Goal: Task Accomplishment & Management: Use online tool/utility

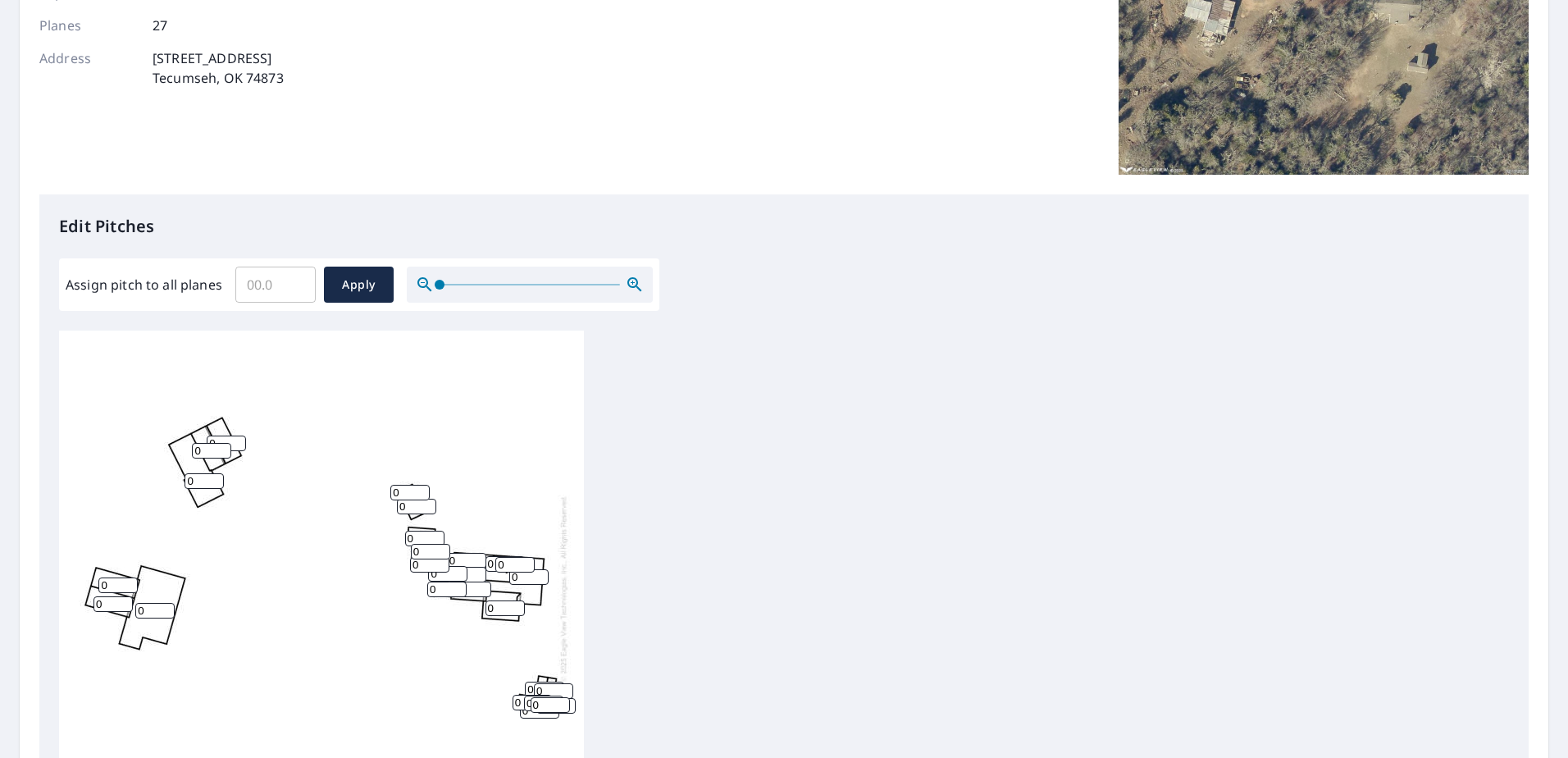
scroll to position [16, 0]
click at [285, 282] on input "Assign pitch to all planes" at bounding box center [275, 285] width 81 height 46
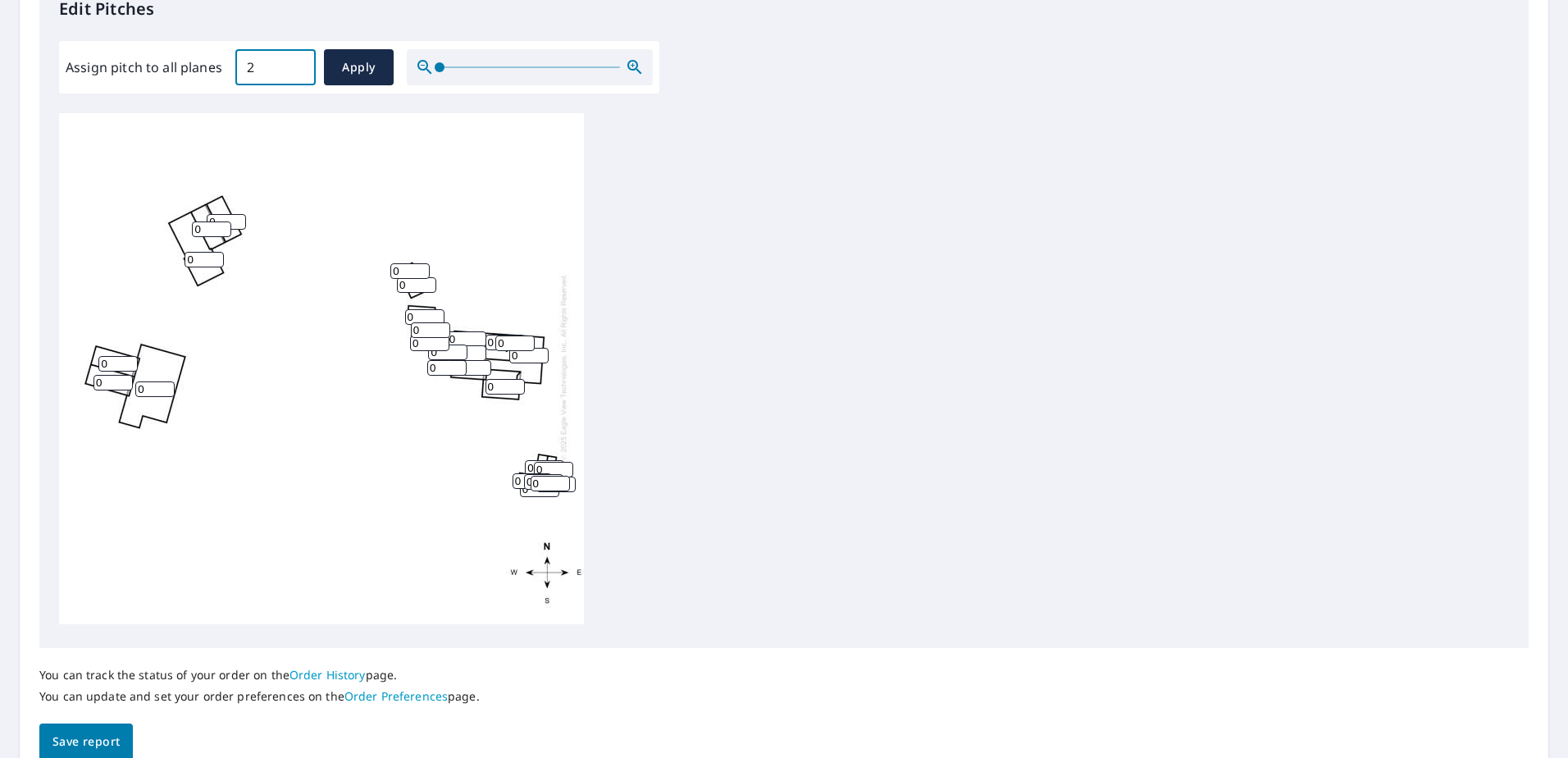
scroll to position [492, 0]
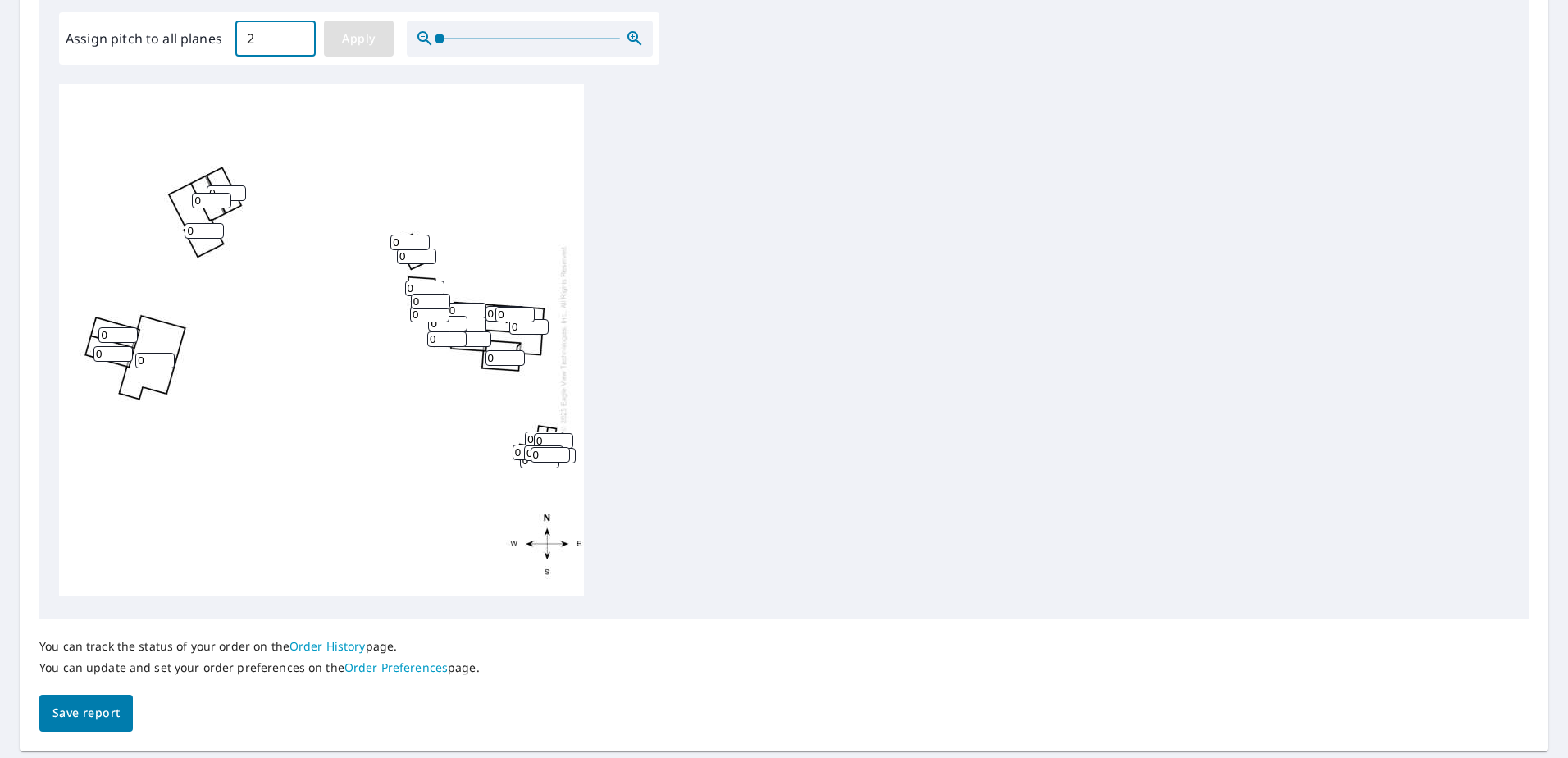
type input "2"
click at [371, 48] on span "Apply" at bounding box center [358, 38] width 43 height 20
type input "2"
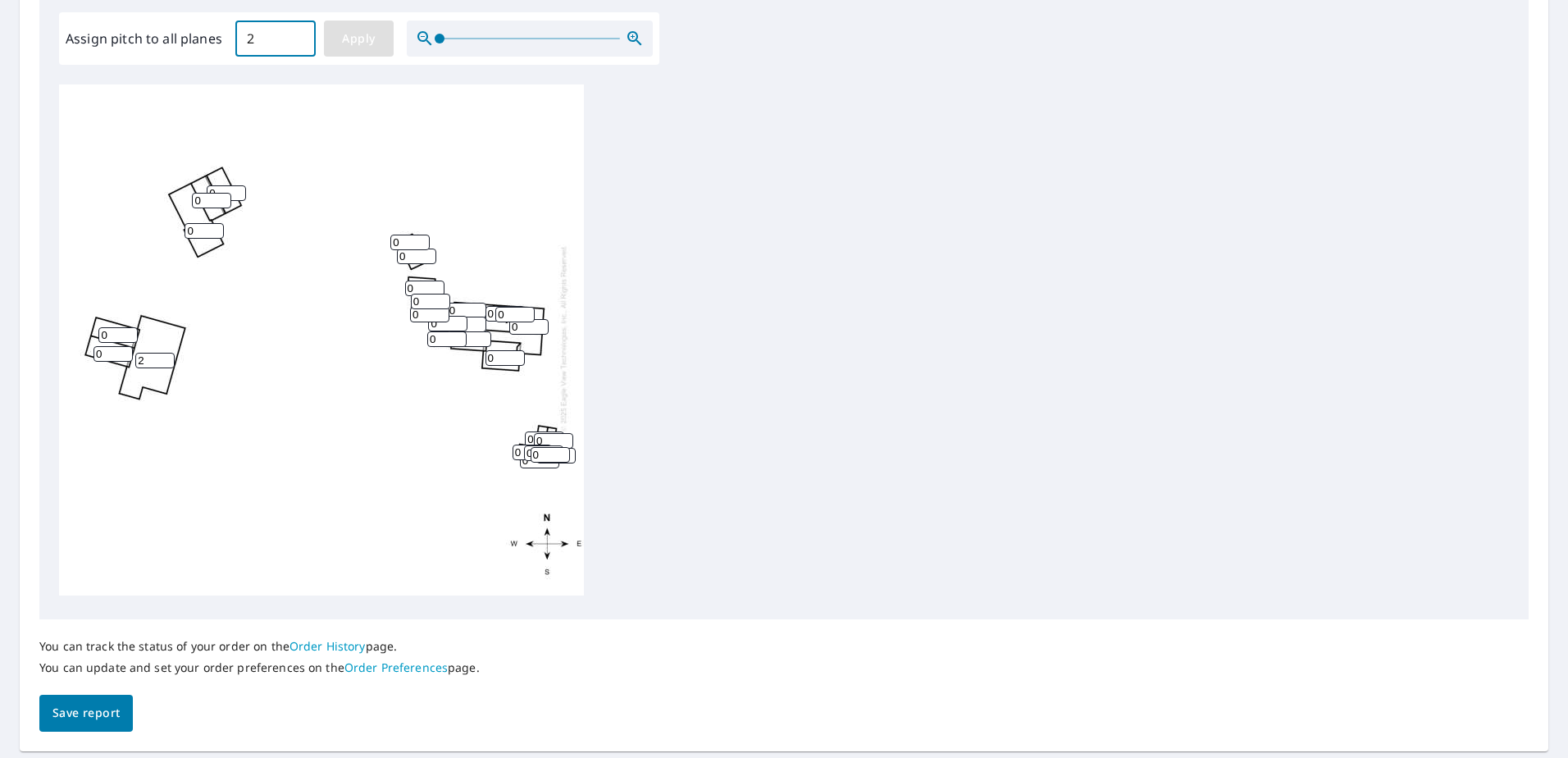
type input "2"
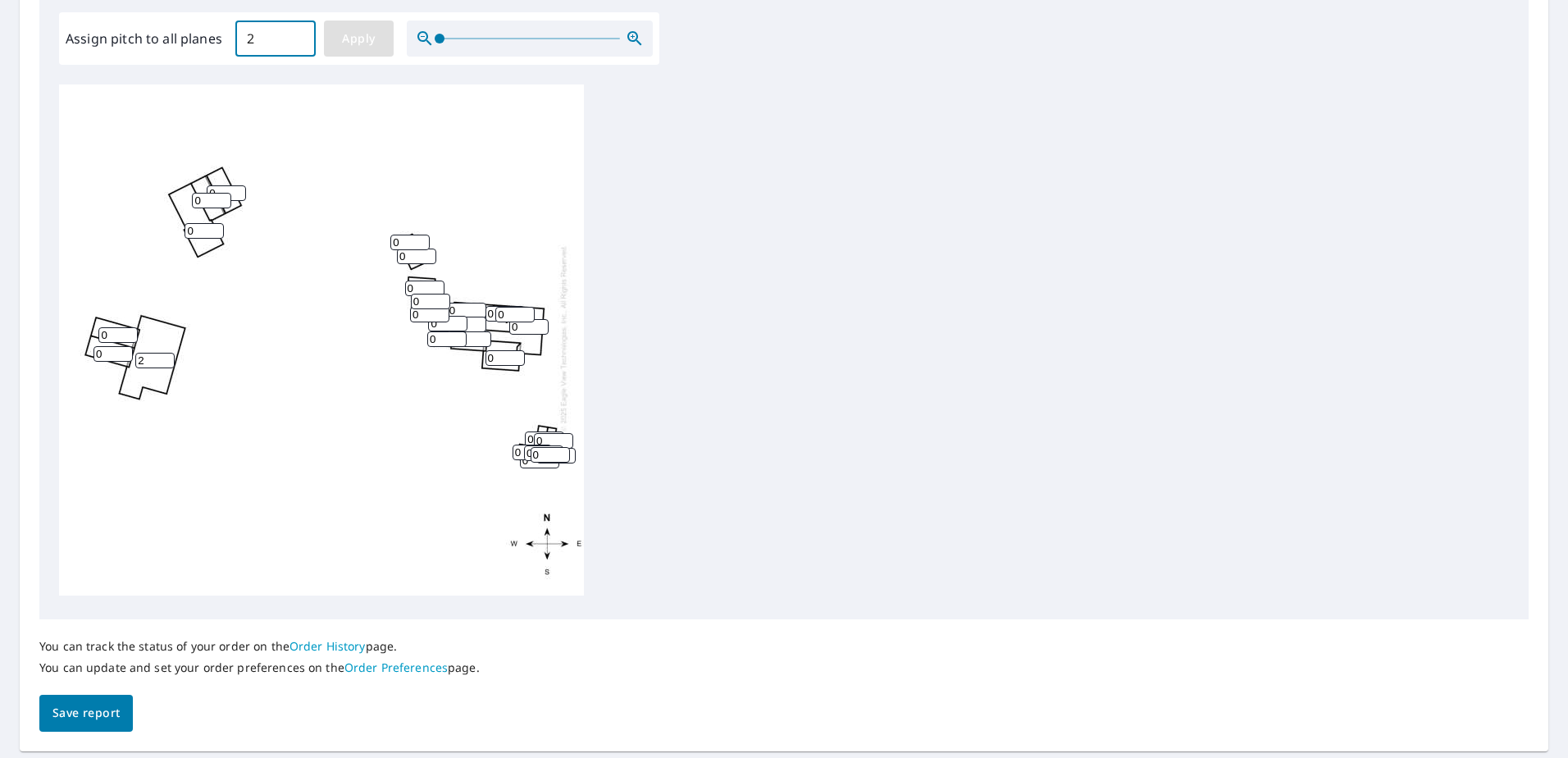
type input "2"
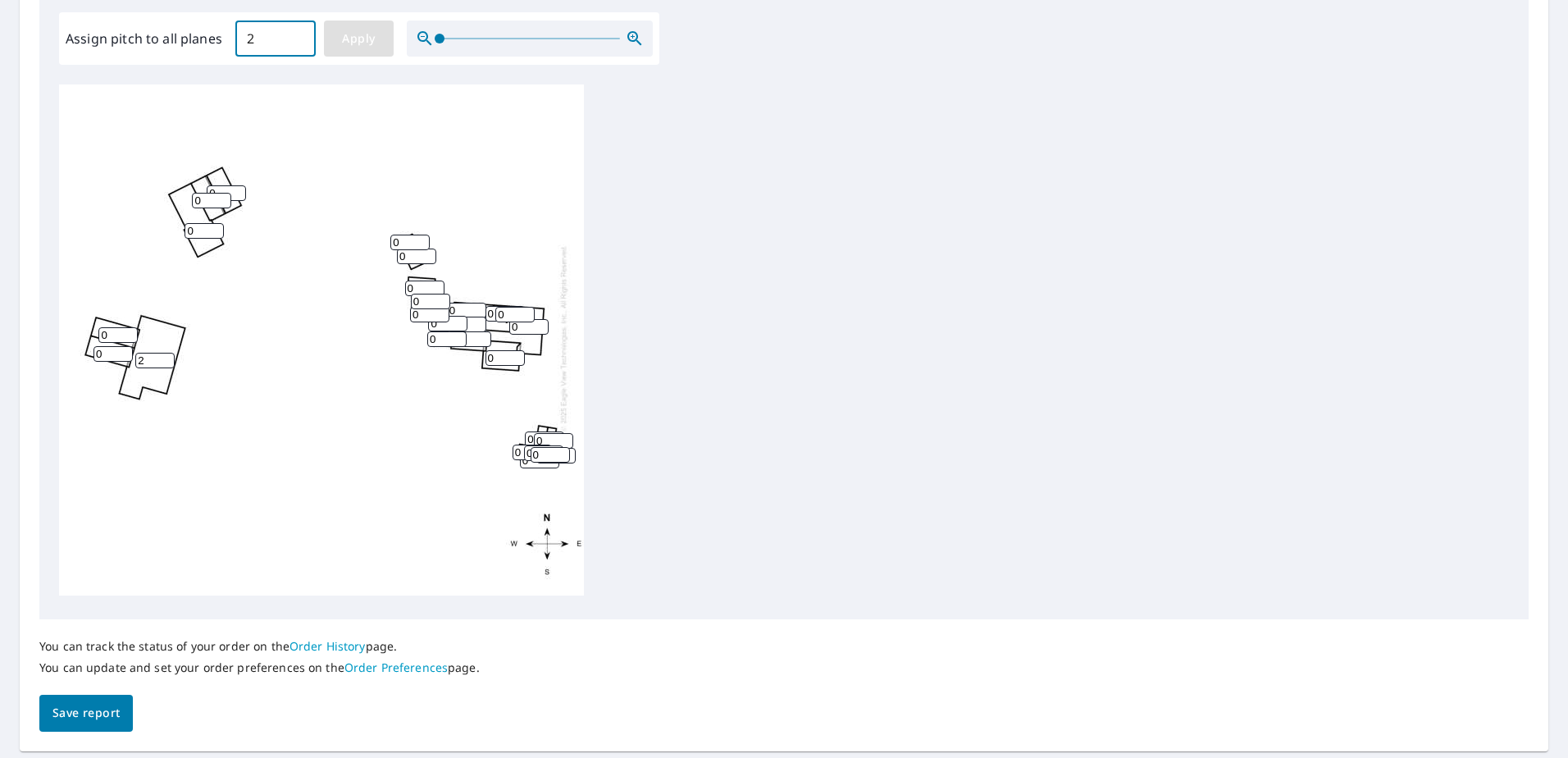
type input "2"
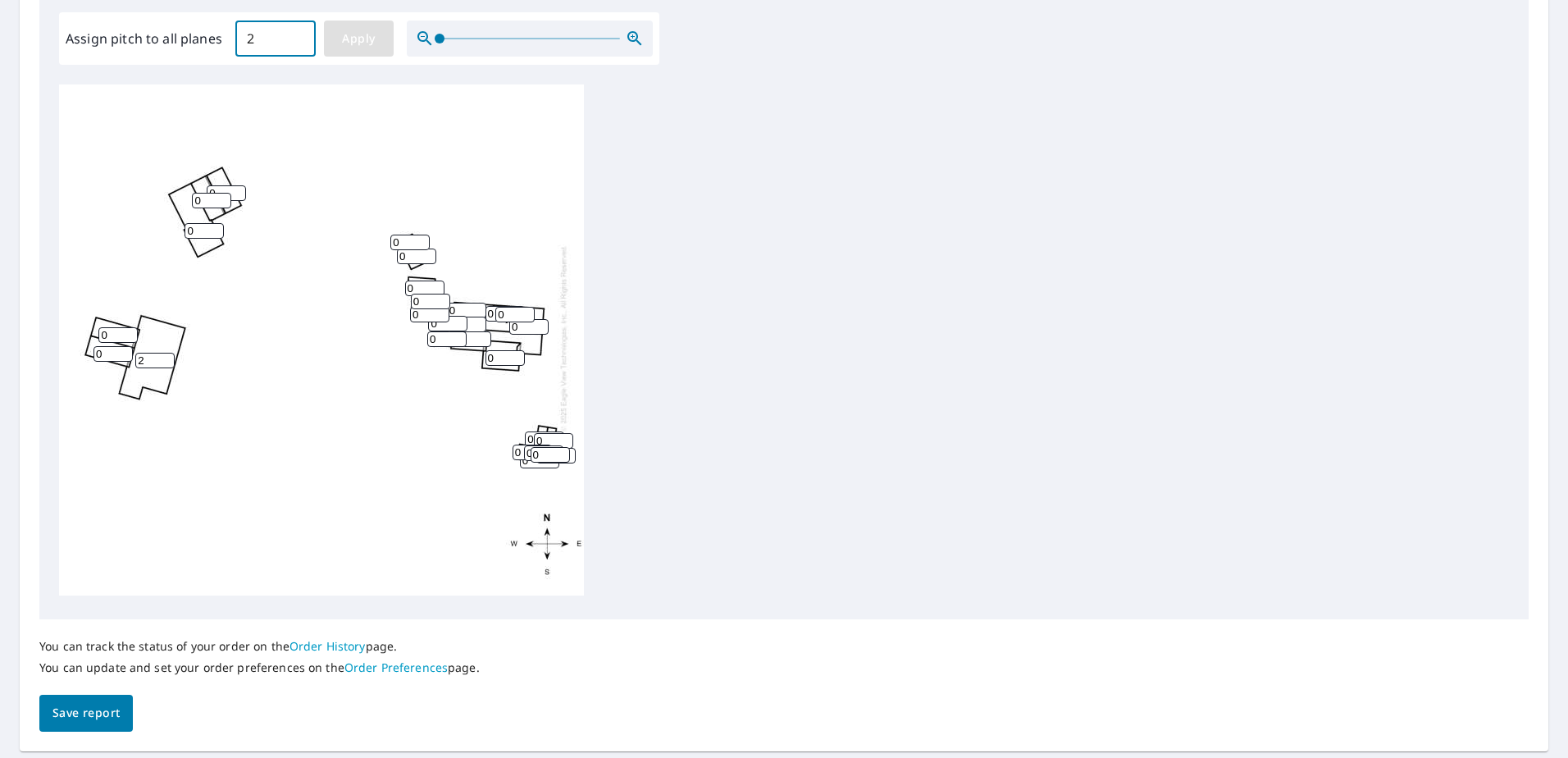
type input "2"
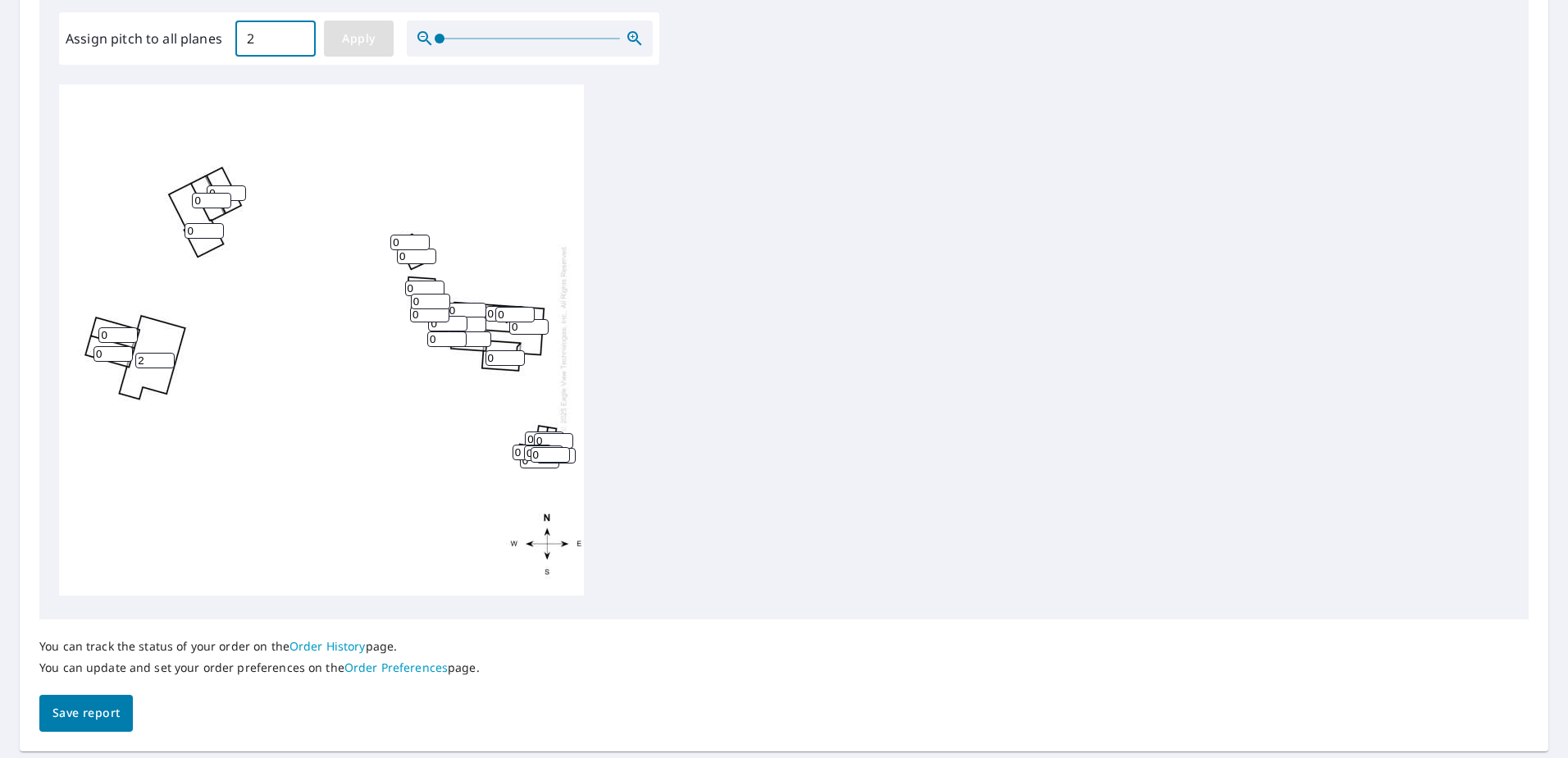
type input "2"
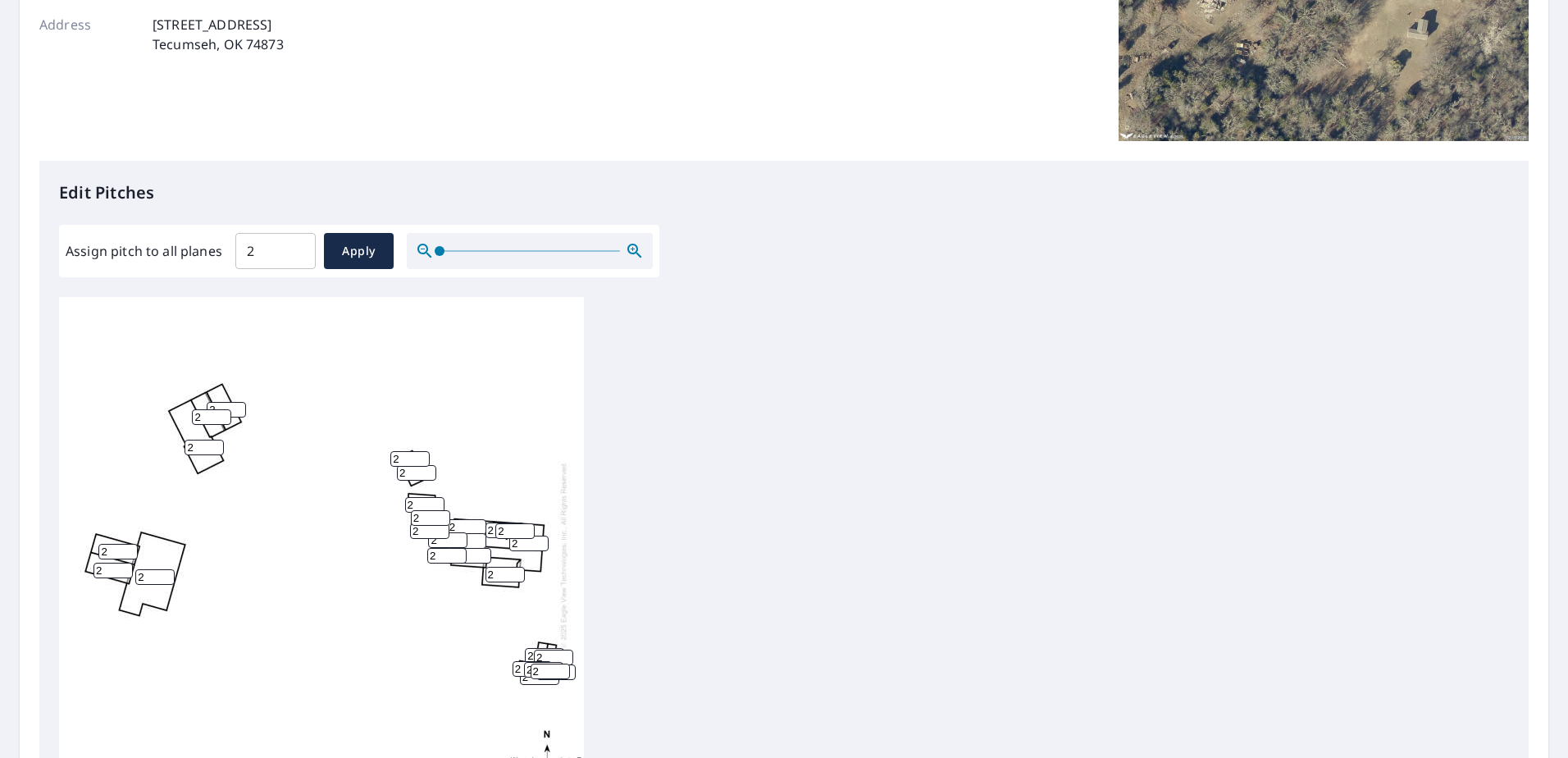
scroll to position [410, 0]
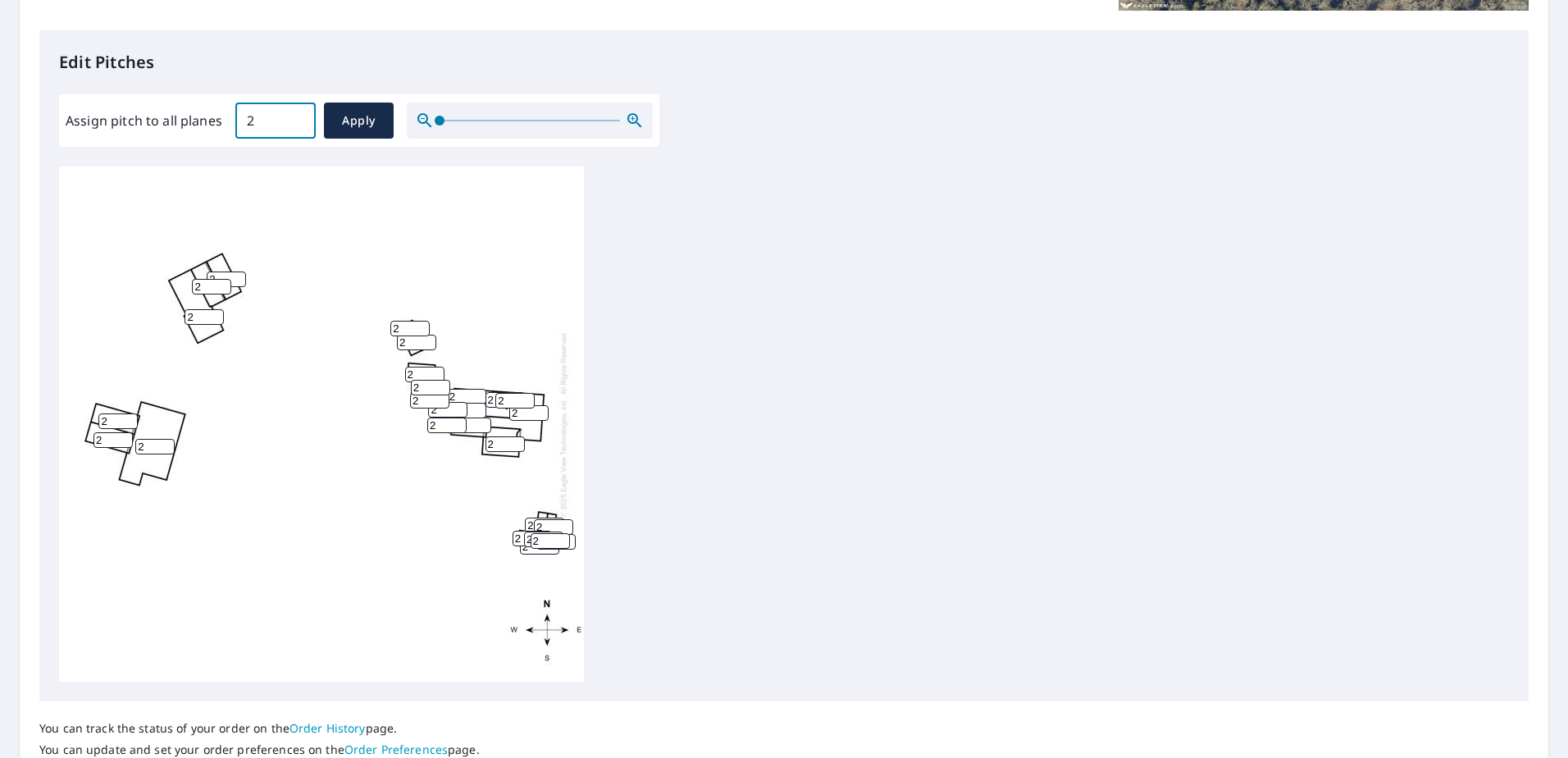
click at [269, 116] on input "2" at bounding box center [275, 121] width 81 height 46
click at [272, 110] on input "2" at bounding box center [275, 121] width 81 height 46
type input "4"
click at [353, 125] on span "Apply" at bounding box center [358, 120] width 43 height 20
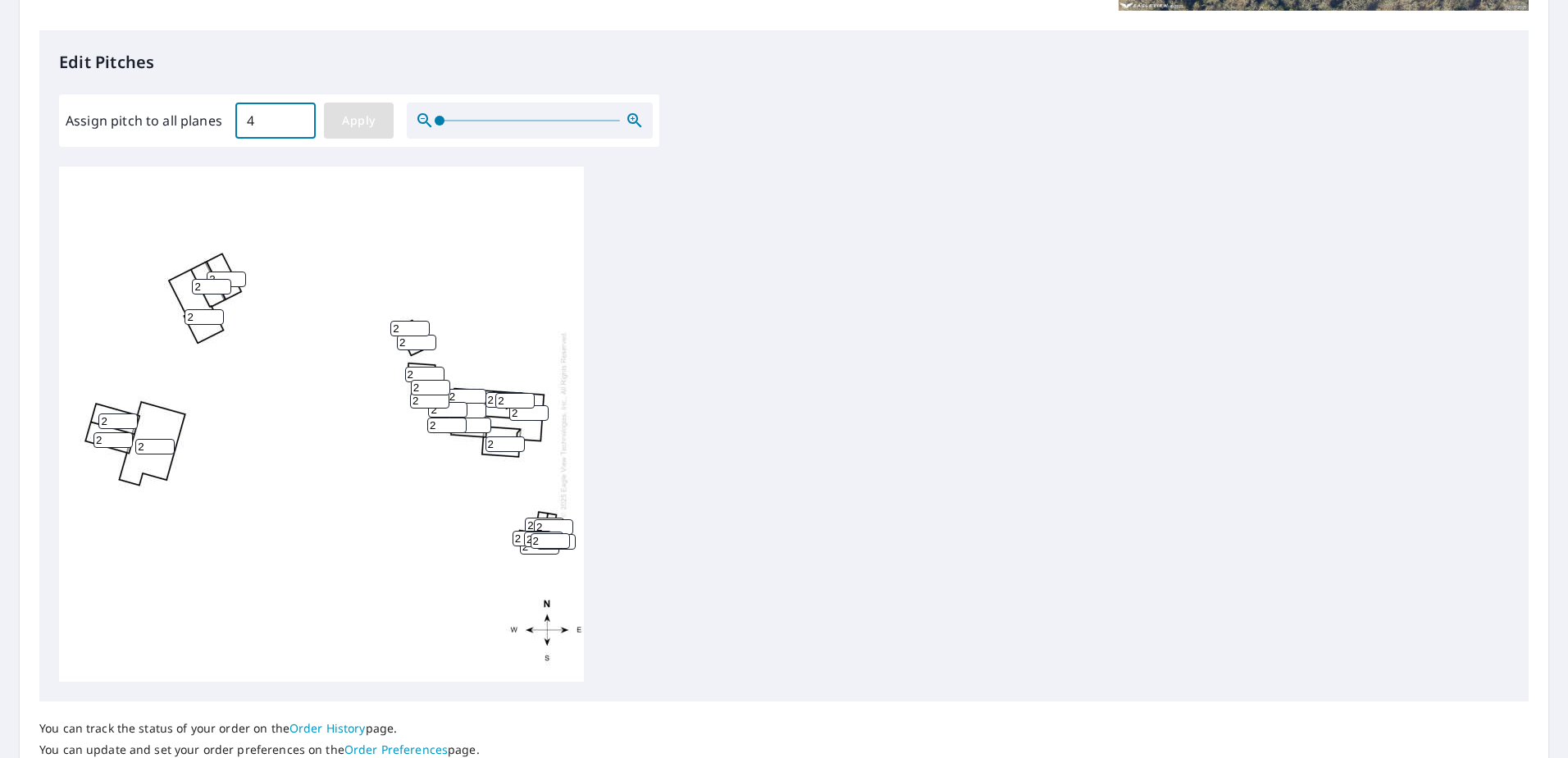
type input "4"
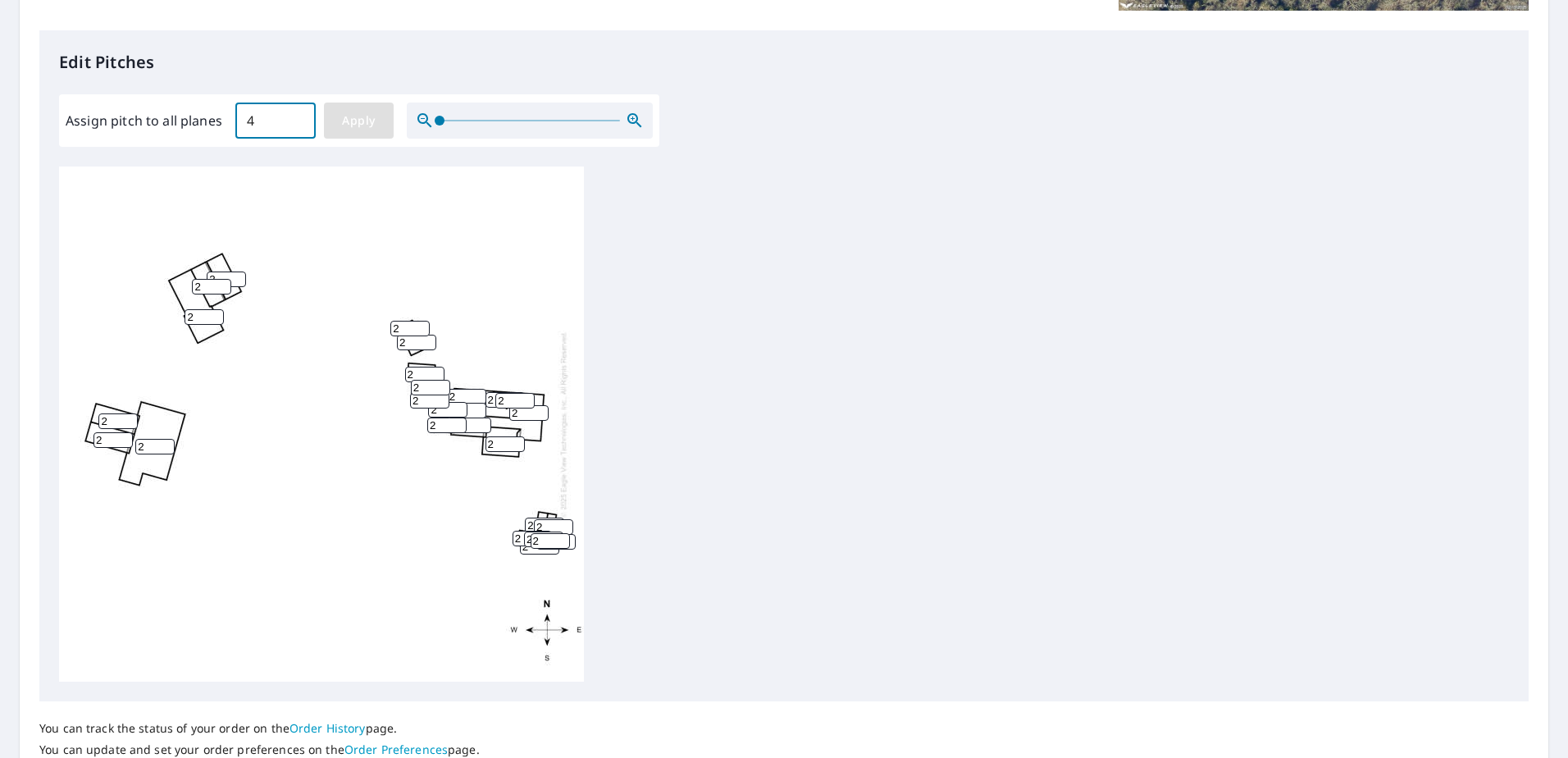
type input "4"
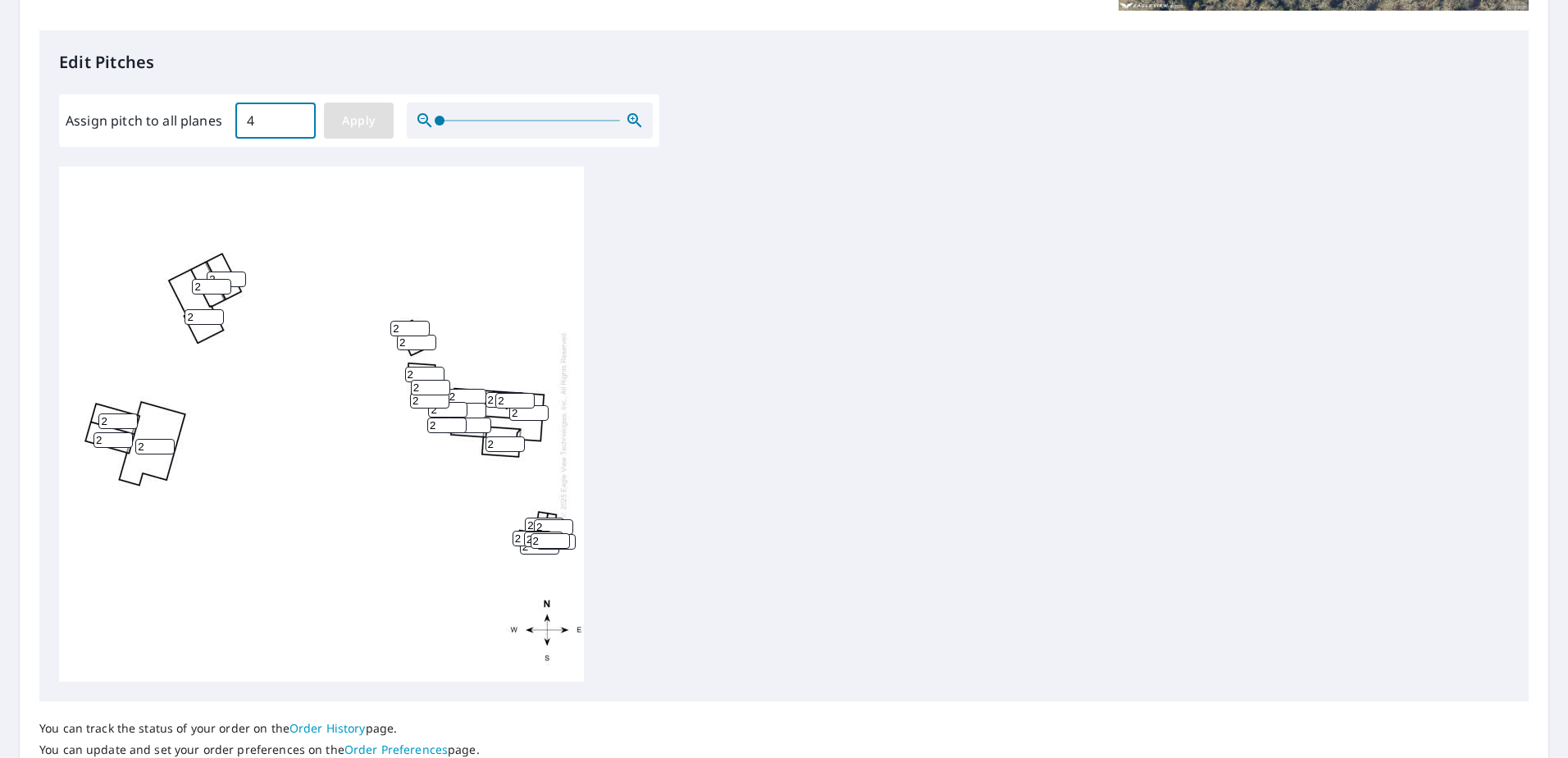
type input "4"
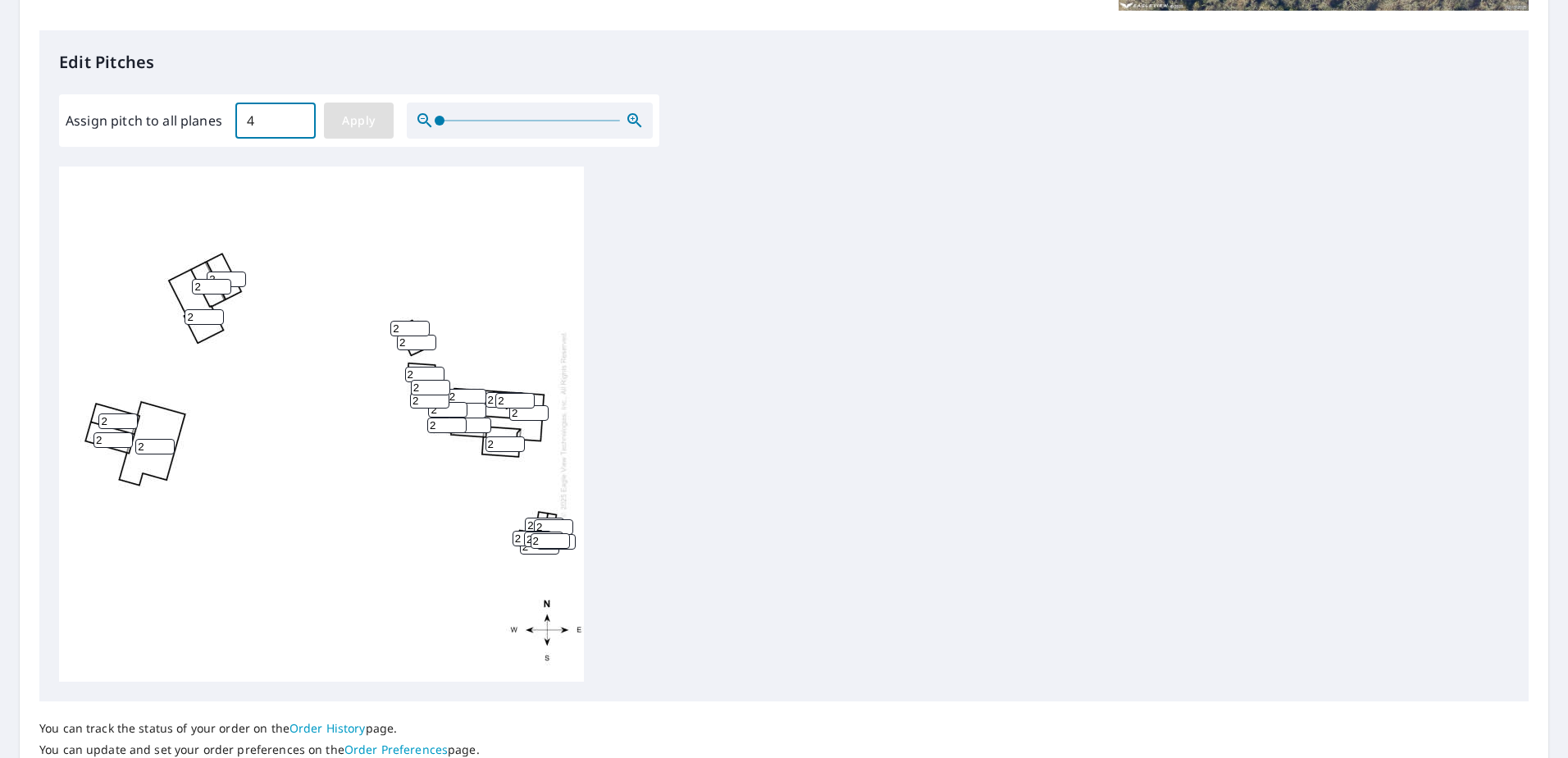
type input "4"
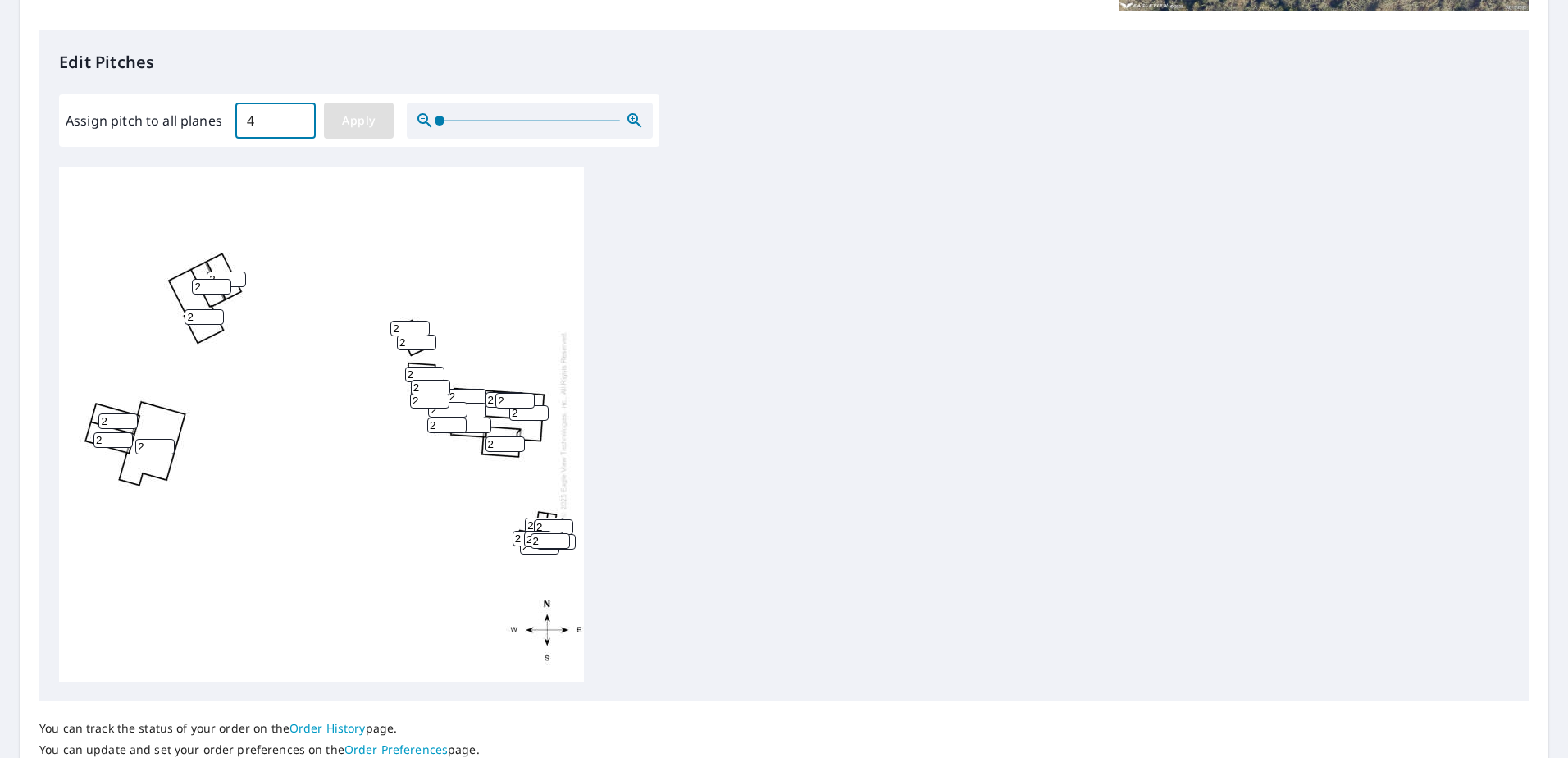
type input "4"
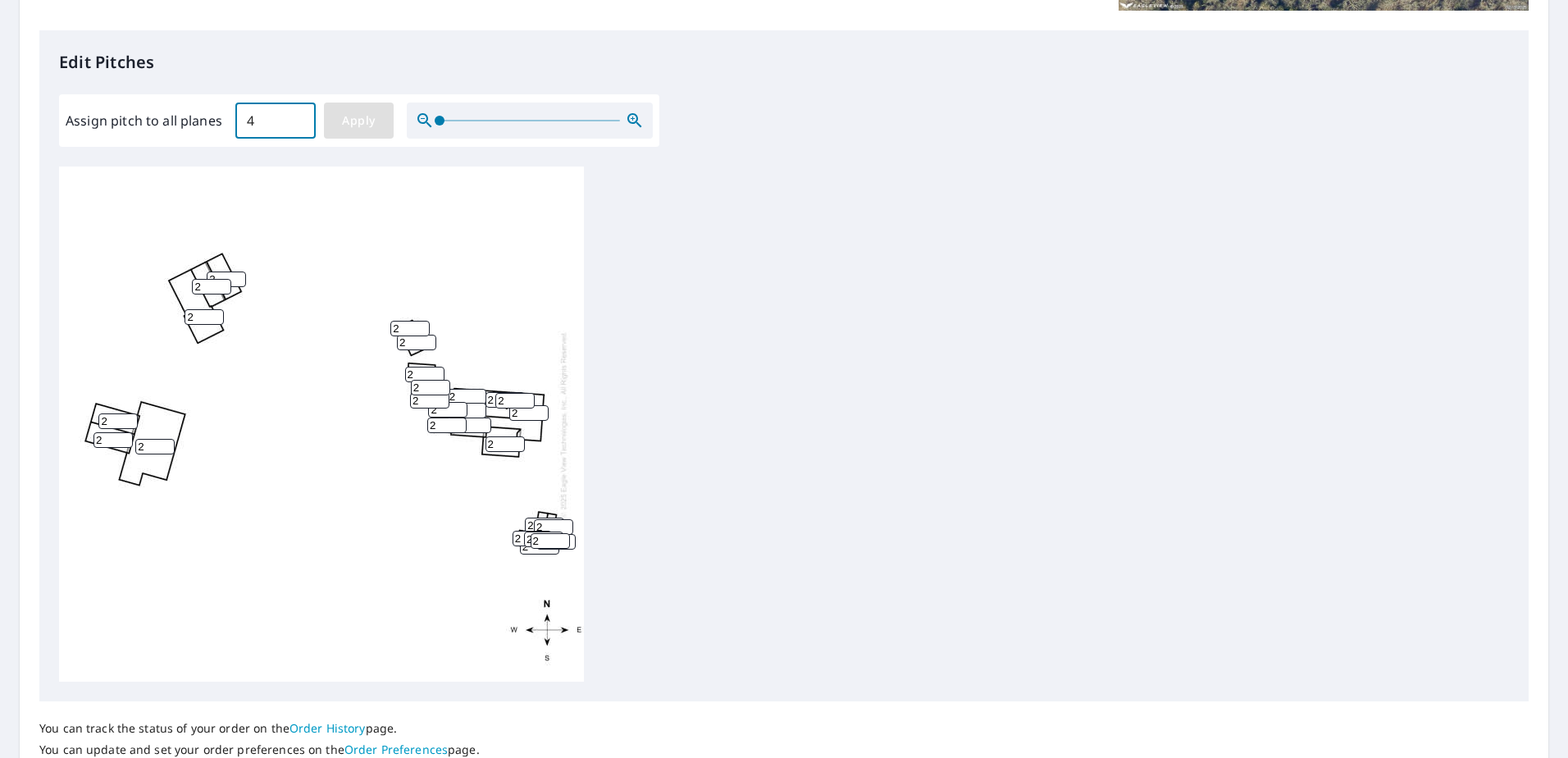
type input "4"
click at [459, 324] on div "4 4 4 4 4 4 4 4 4 4 4 4 4 4 4 4 4 4 4 4 4 4 4 4 4 4 4" at bounding box center [321, 424] width 525 height 515
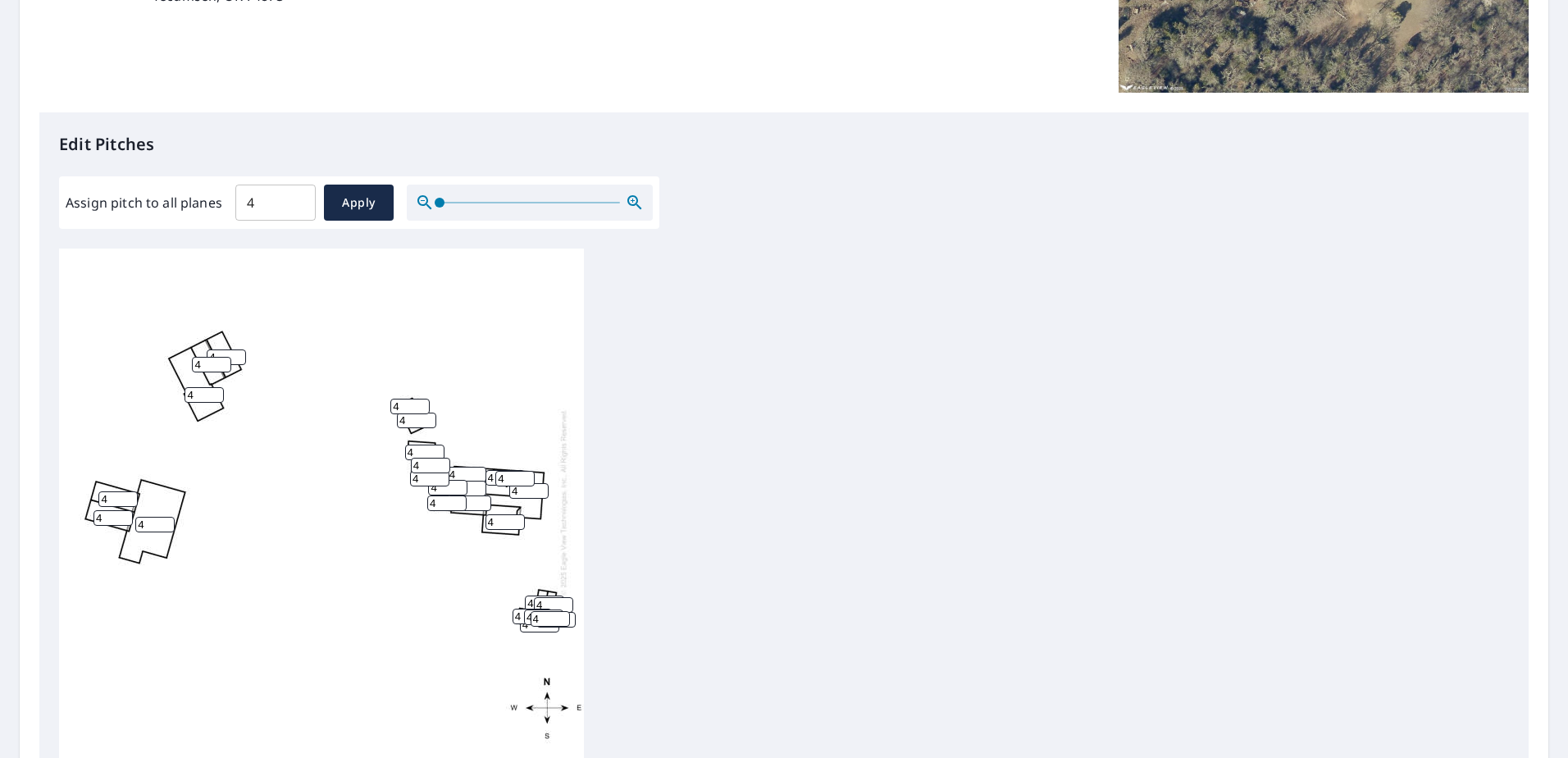
scroll to position [16, 0]
click at [199, 357] on input "4" at bounding box center [211, 365] width 39 height 15
type input "2"
type input "5"
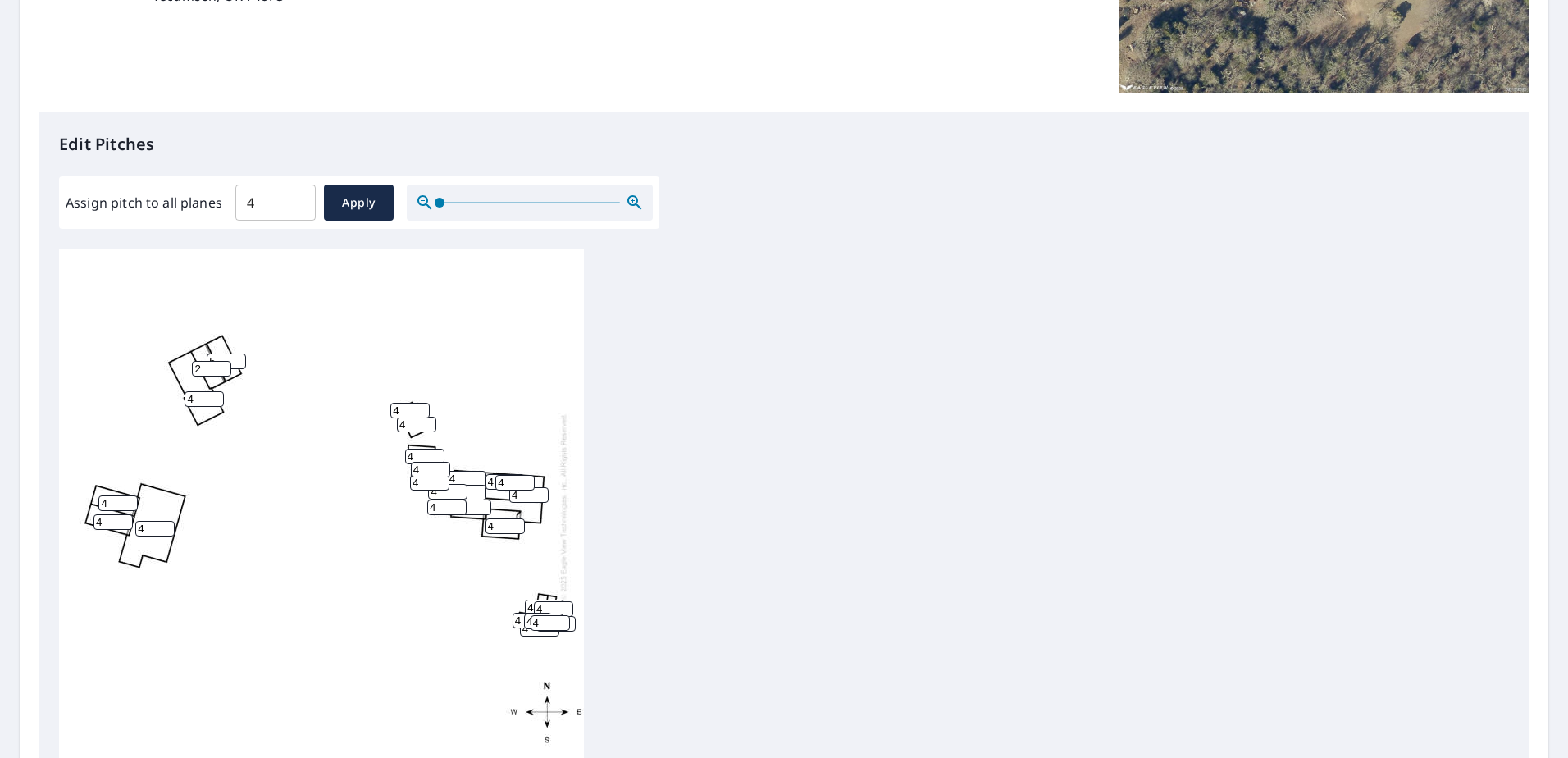
click at [231, 359] on input "5" at bounding box center [226, 361] width 39 height 15
type input "2"
click at [206, 404] on input "4" at bounding box center [203, 399] width 39 height 15
type input "2"
click at [118, 501] on input "4" at bounding box center [118, 503] width 39 height 15
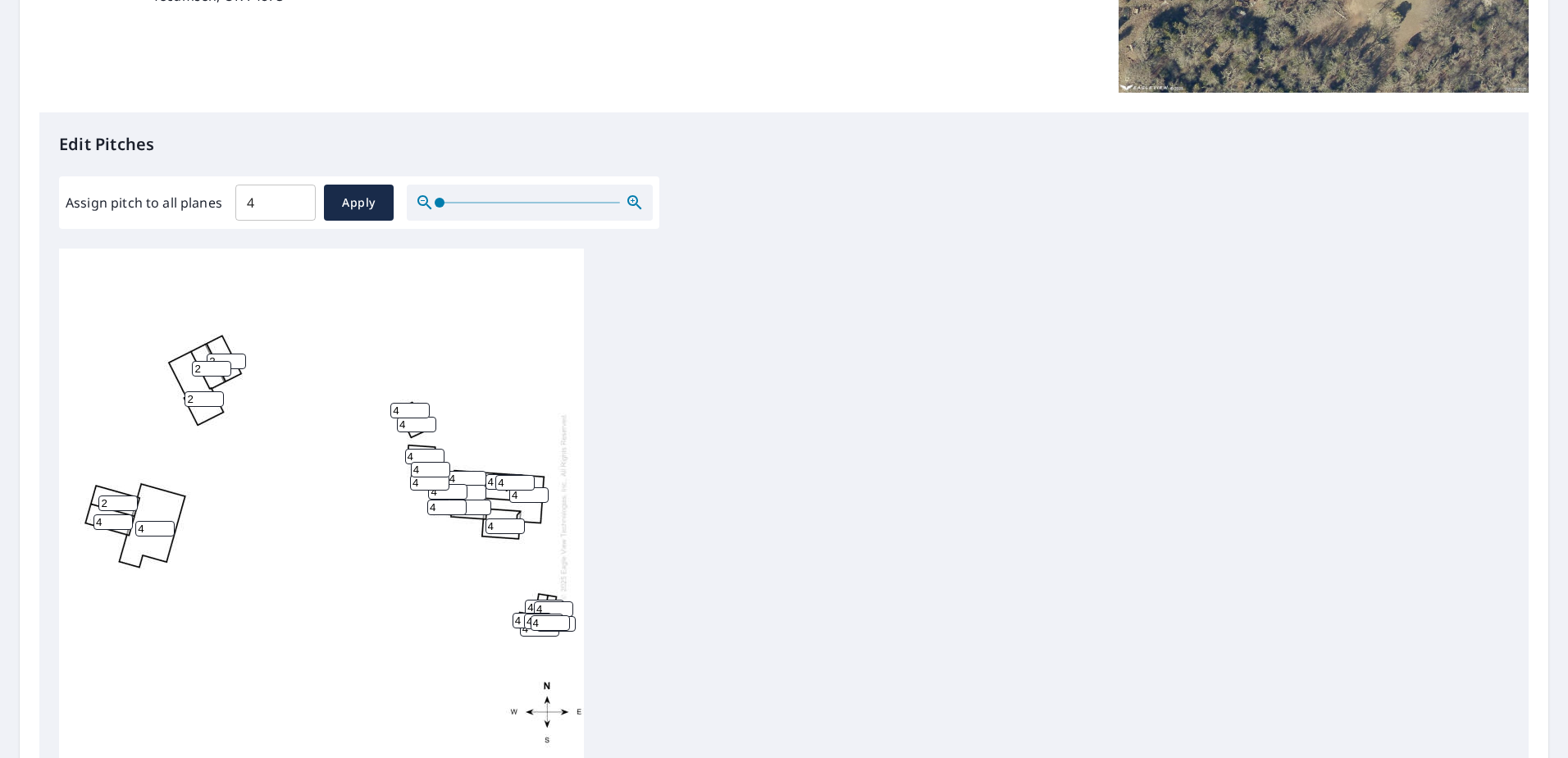
type input "2"
click at [117, 526] on input "4" at bounding box center [112, 522] width 39 height 15
type input "2"
click at [154, 521] on input "4" at bounding box center [154, 529] width 39 height 15
type input "2"
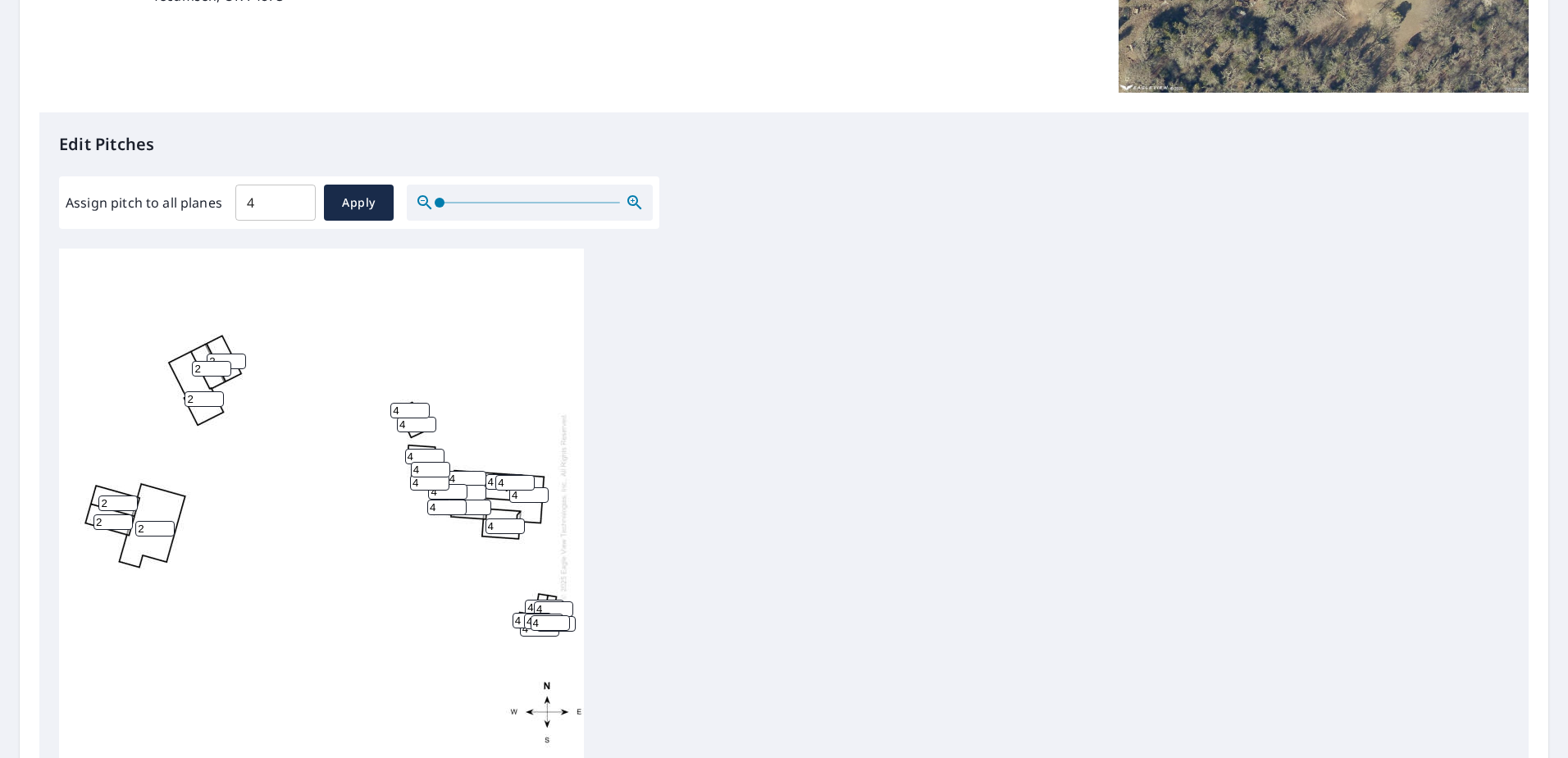
click at [408, 409] on input "4" at bounding box center [410, 411] width 39 height 15
type input "2"
click at [411, 422] on input "4" at bounding box center [416, 424] width 39 height 15
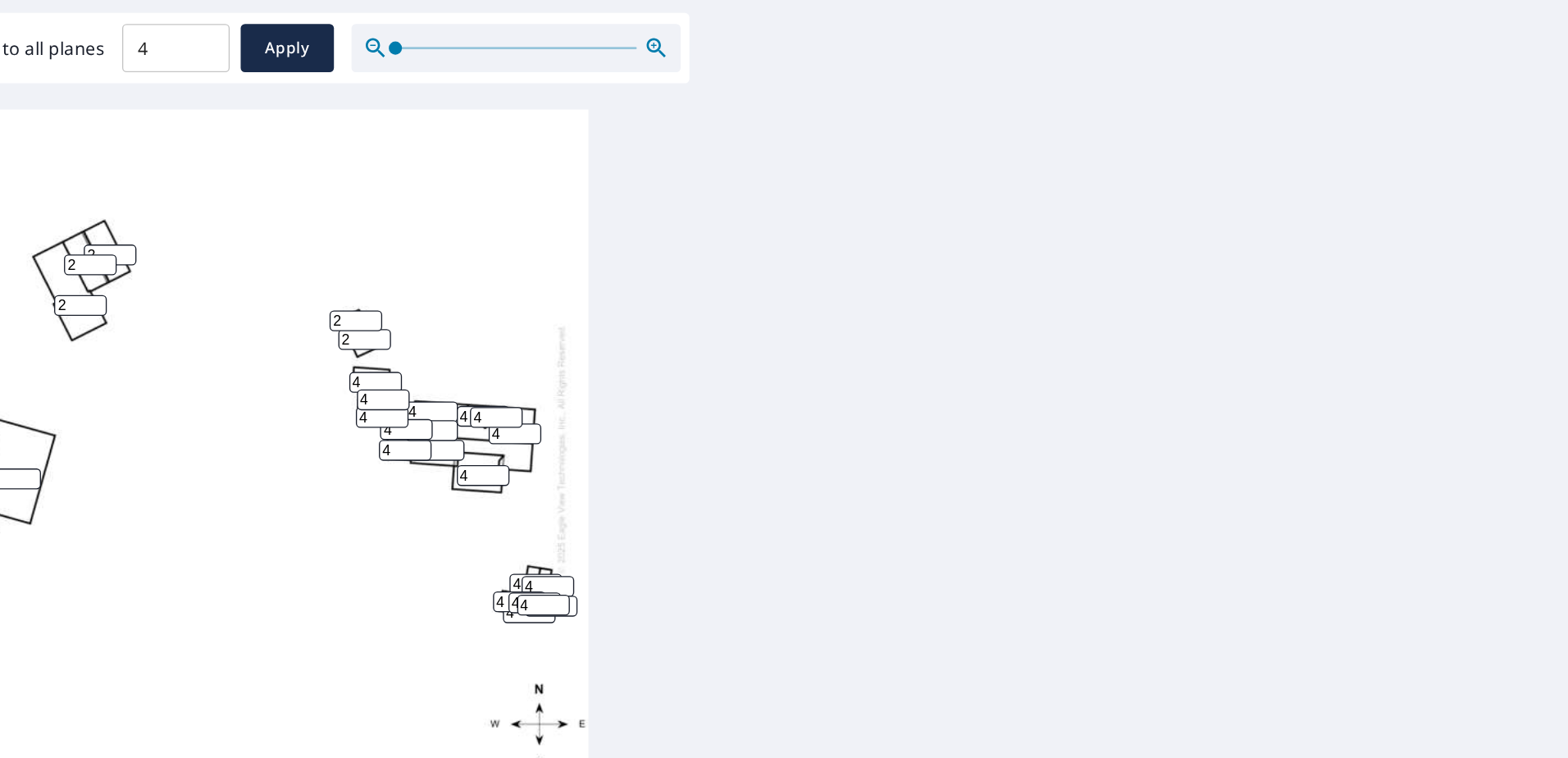
scroll to position [494, 0]
type input "2"
click at [416, 279] on input "4" at bounding box center [424, 287] width 39 height 15
type input "2"
click at [426, 292] on input "4" at bounding box center [430, 299] width 39 height 15
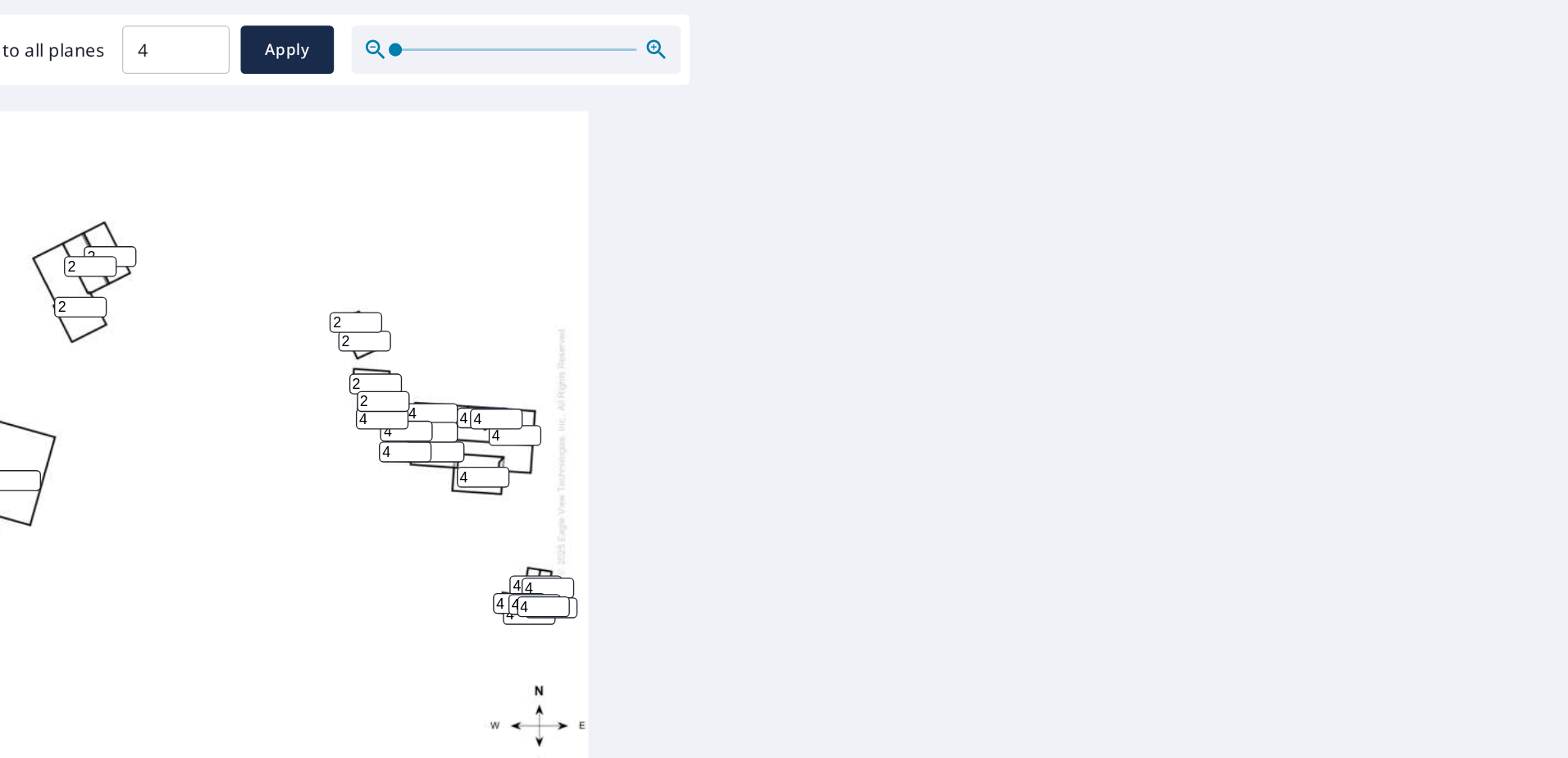
type input "2"
click at [425, 305] on input "4" at bounding box center [429, 313] width 39 height 15
type input "2"
type input "4"
click at [545, 432] on input "4" at bounding box center [553, 439] width 39 height 15
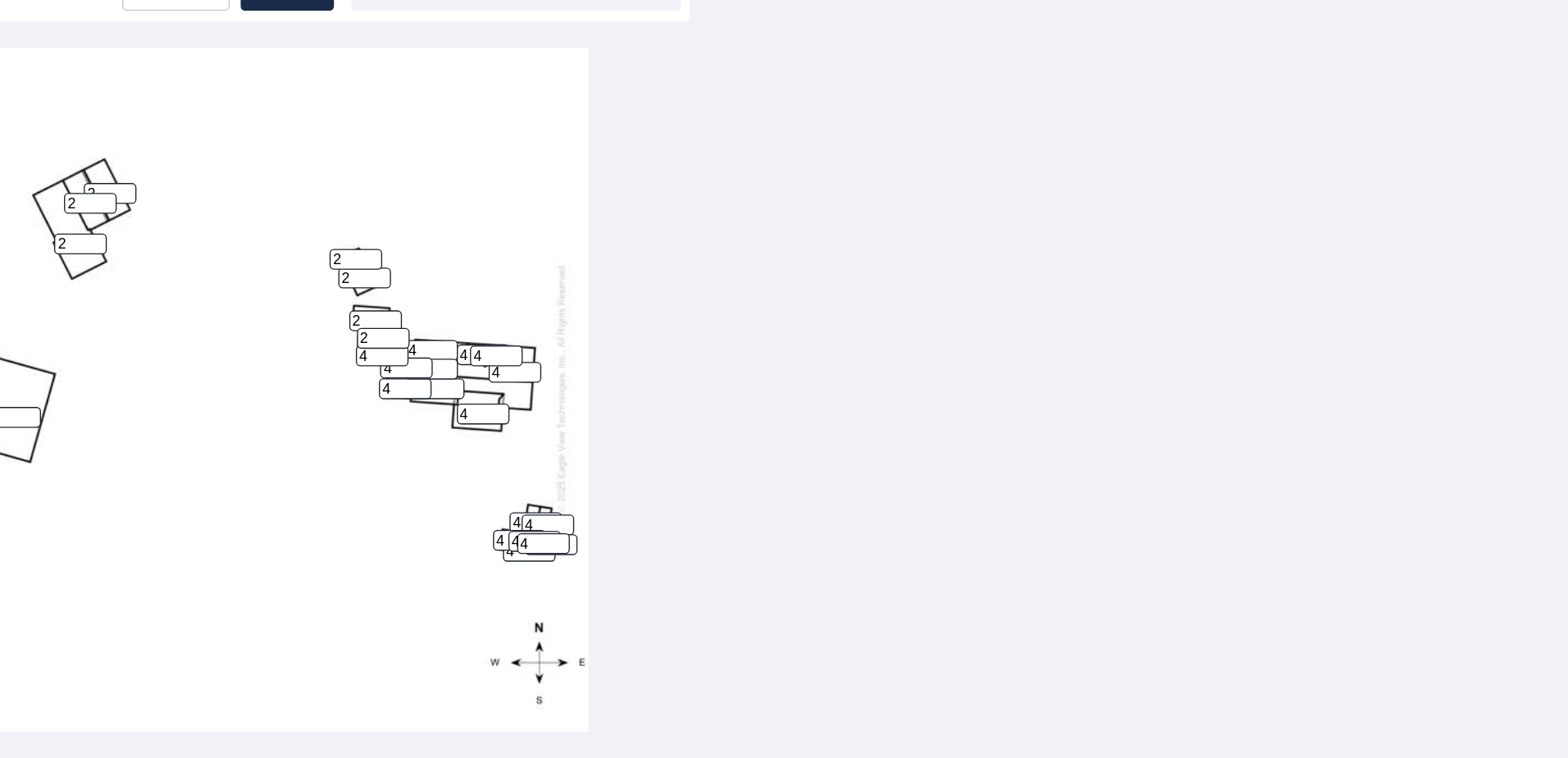
scroll to position [6, 0]
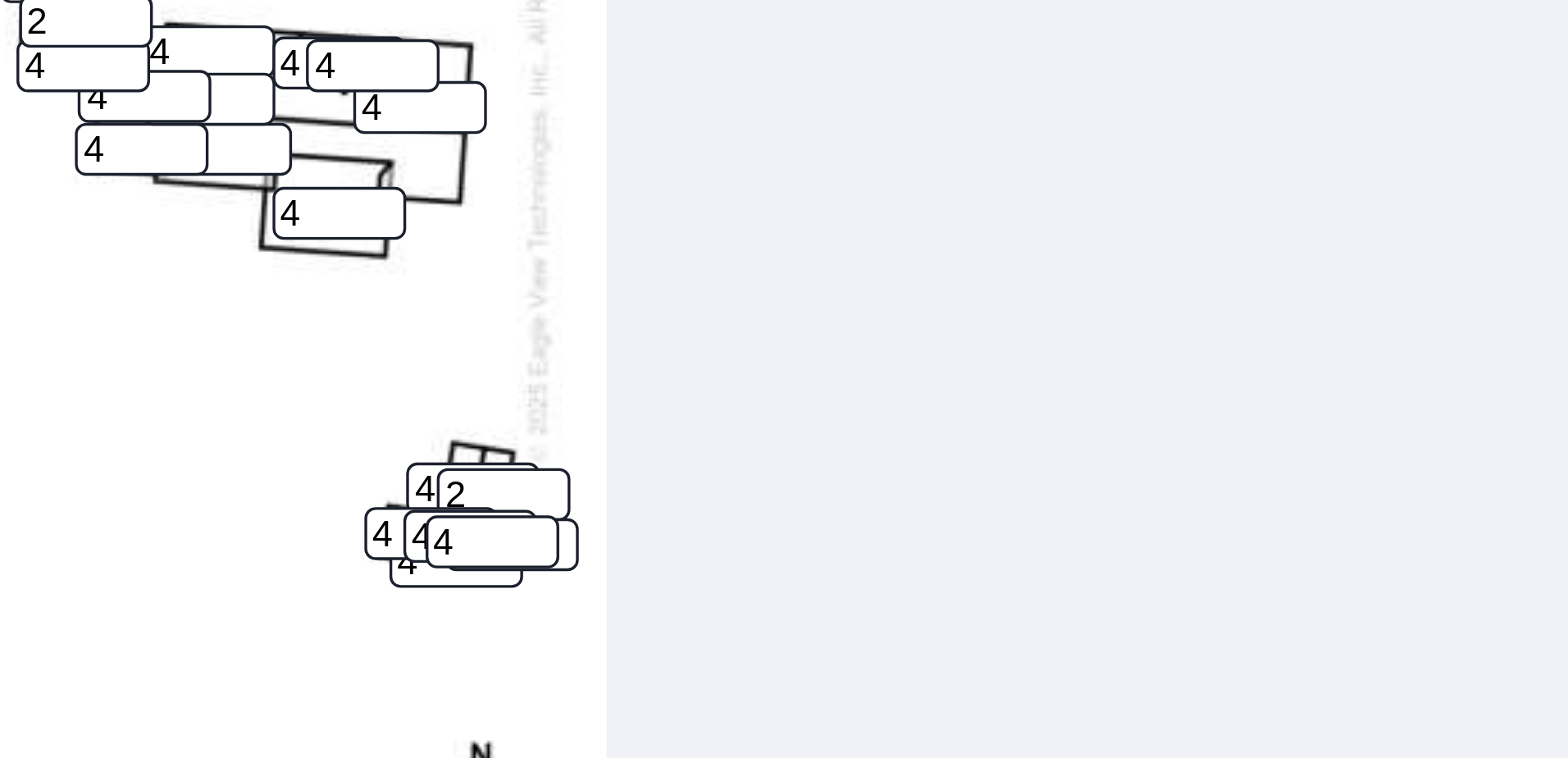
type input "2"
click at [533, 388] on input "4" at bounding box center [544, 391] width 39 height 15
type input "2"
click at [518, 399] on input "4" at bounding box center [532, 404] width 39 height 15
type input "2"
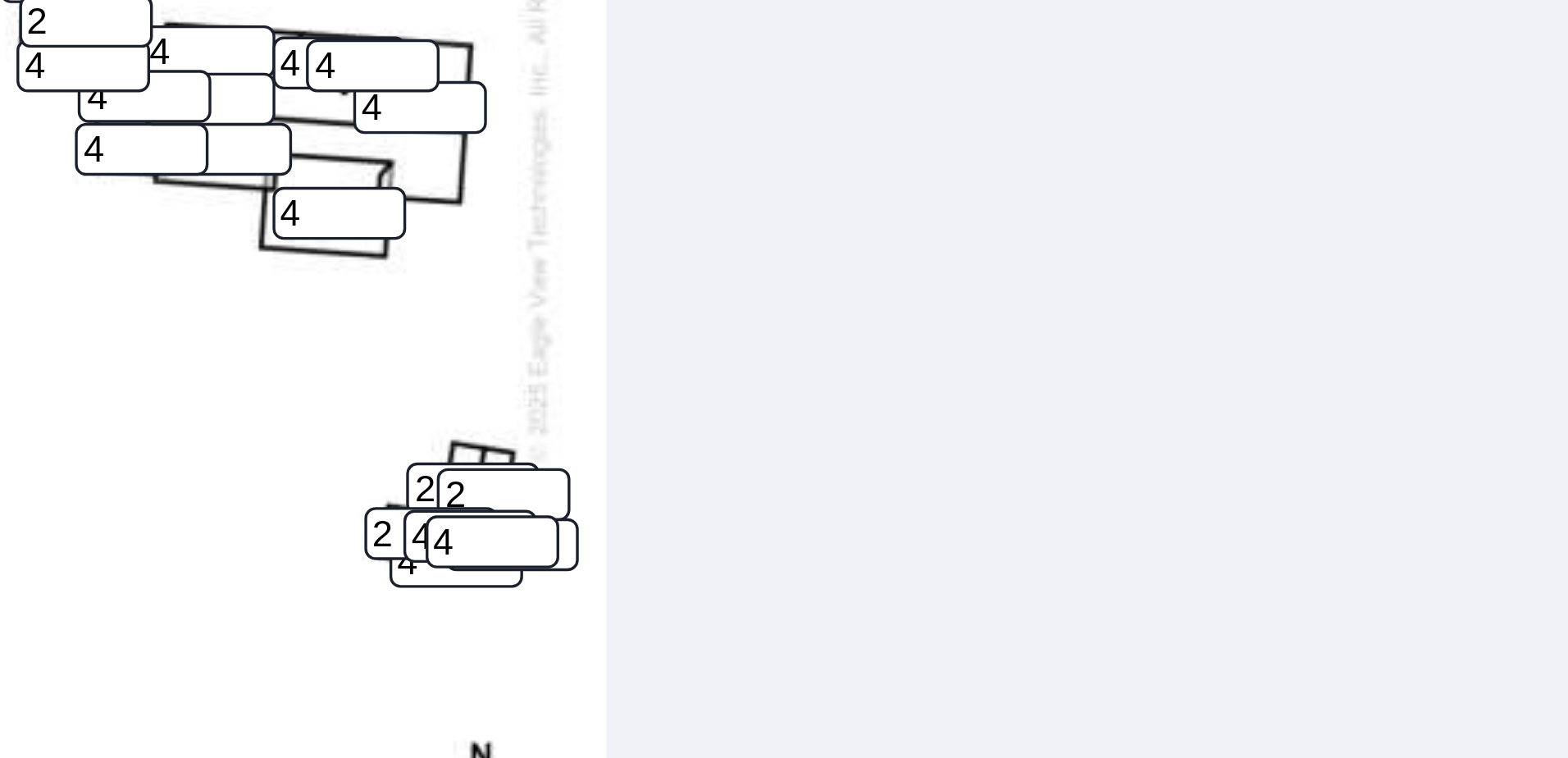
click at [528, 403] on input "4" at bounding box center [543, 405] width 39 height 15
type input "2"
click at [551, 404] on input "4" at bounding box center [550, 406] width 39 height 15
type input "2"
click at [534, 415] on input "4" at bounding box center [539, 412] width 39 height 15
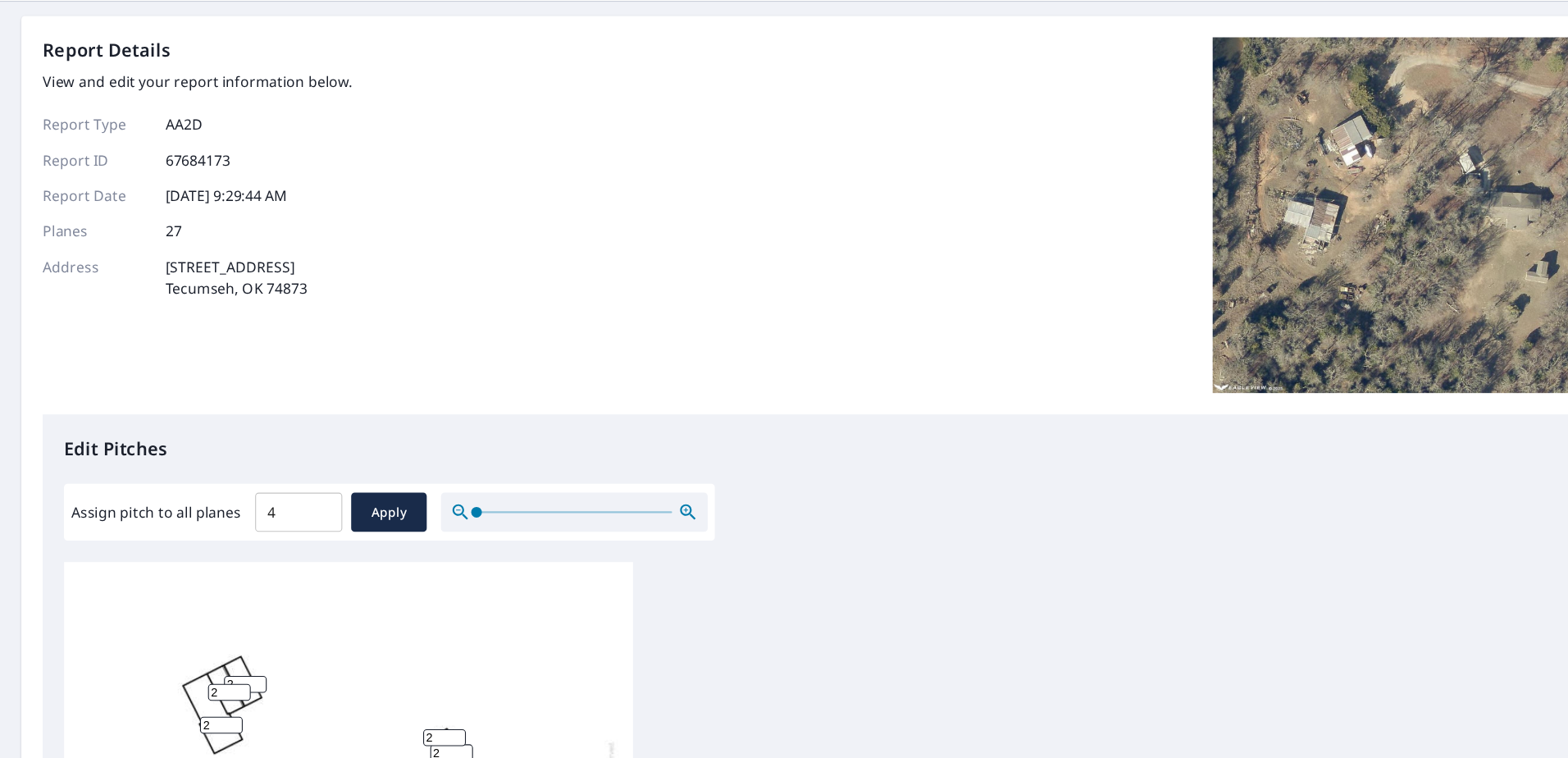
scroll to position [540, 0]
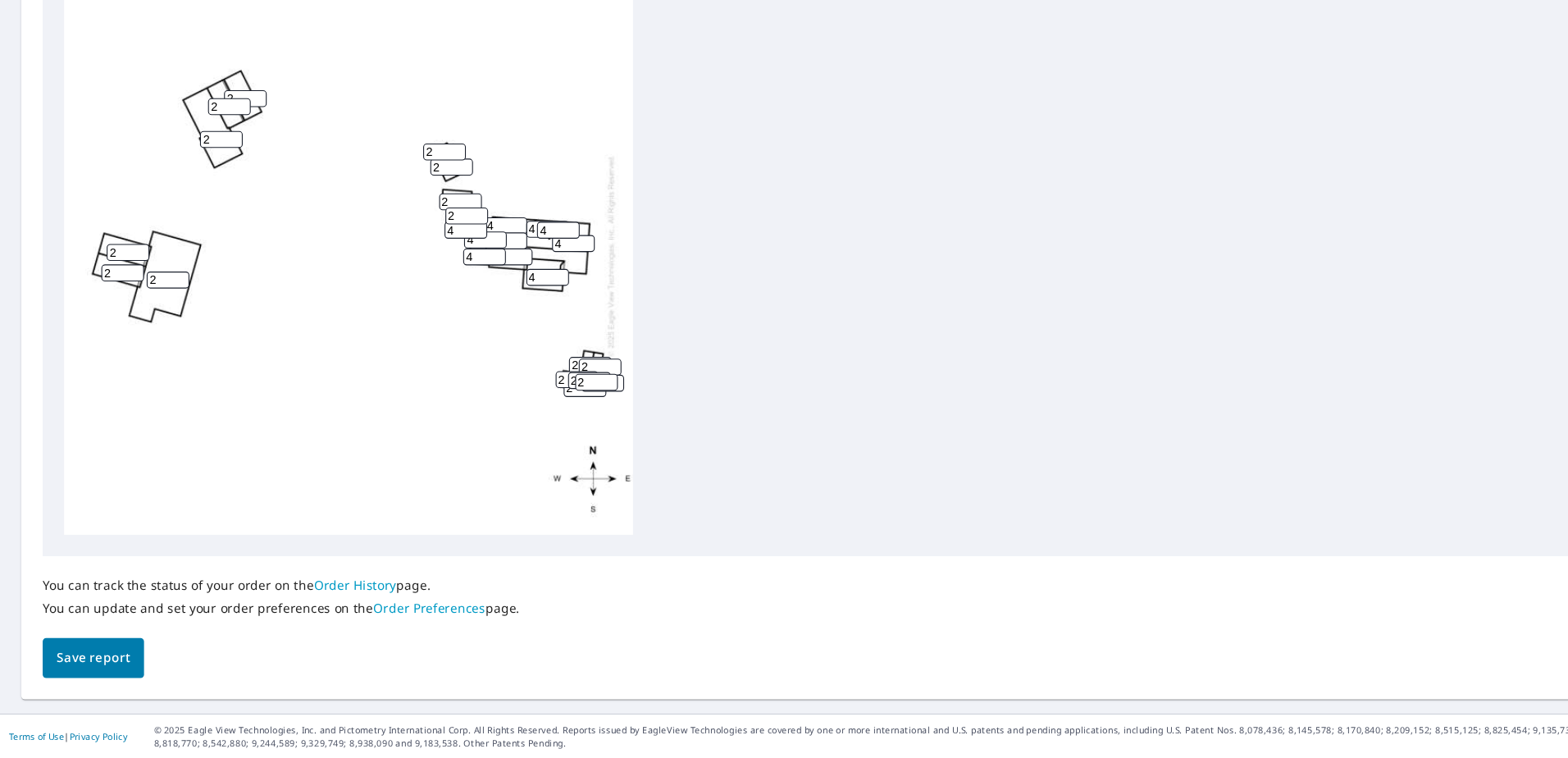
type input "2"
click at [89, 665] on span "Save report" at bounding box center [86, 664] width 67 height 20
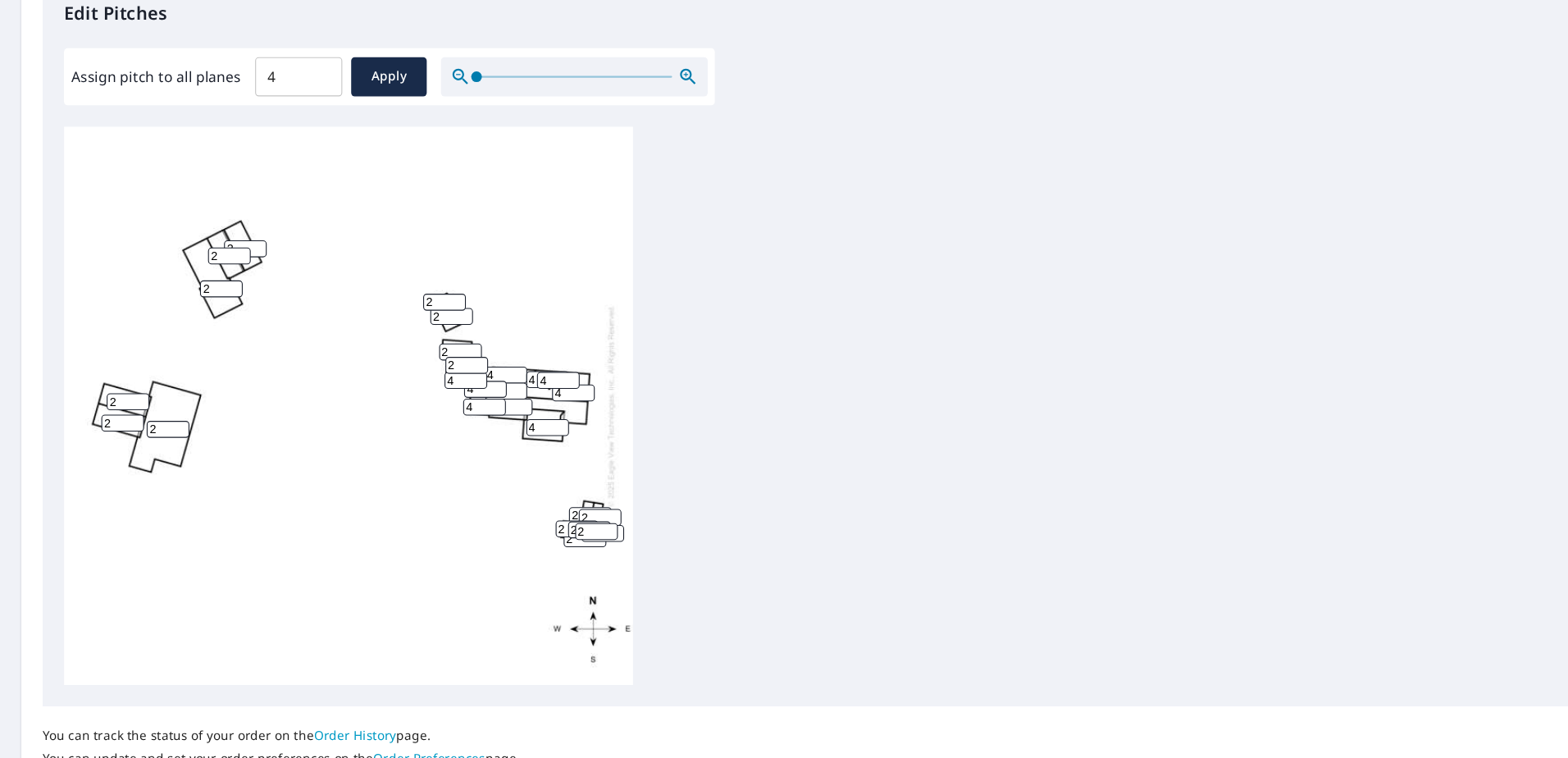
scroll to position [530, 0]
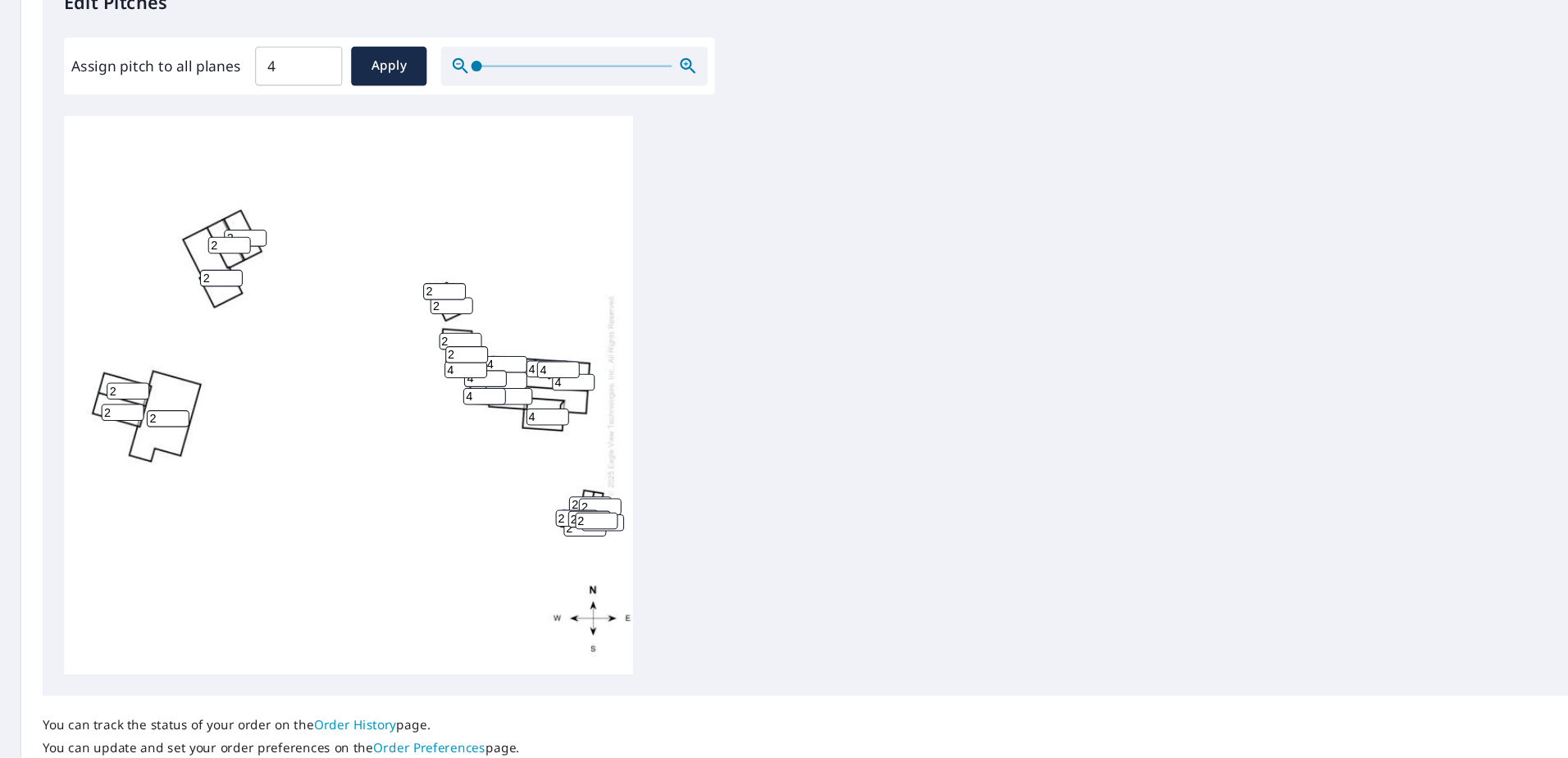
click at [905, 415] on div "2 2 4 4 4 2 2 2 2 2 2 4 4 4 4 2 4 2 2 2 4 2 4 2 4 2 2" at bounding box center [784, 364] width 1450 height 515
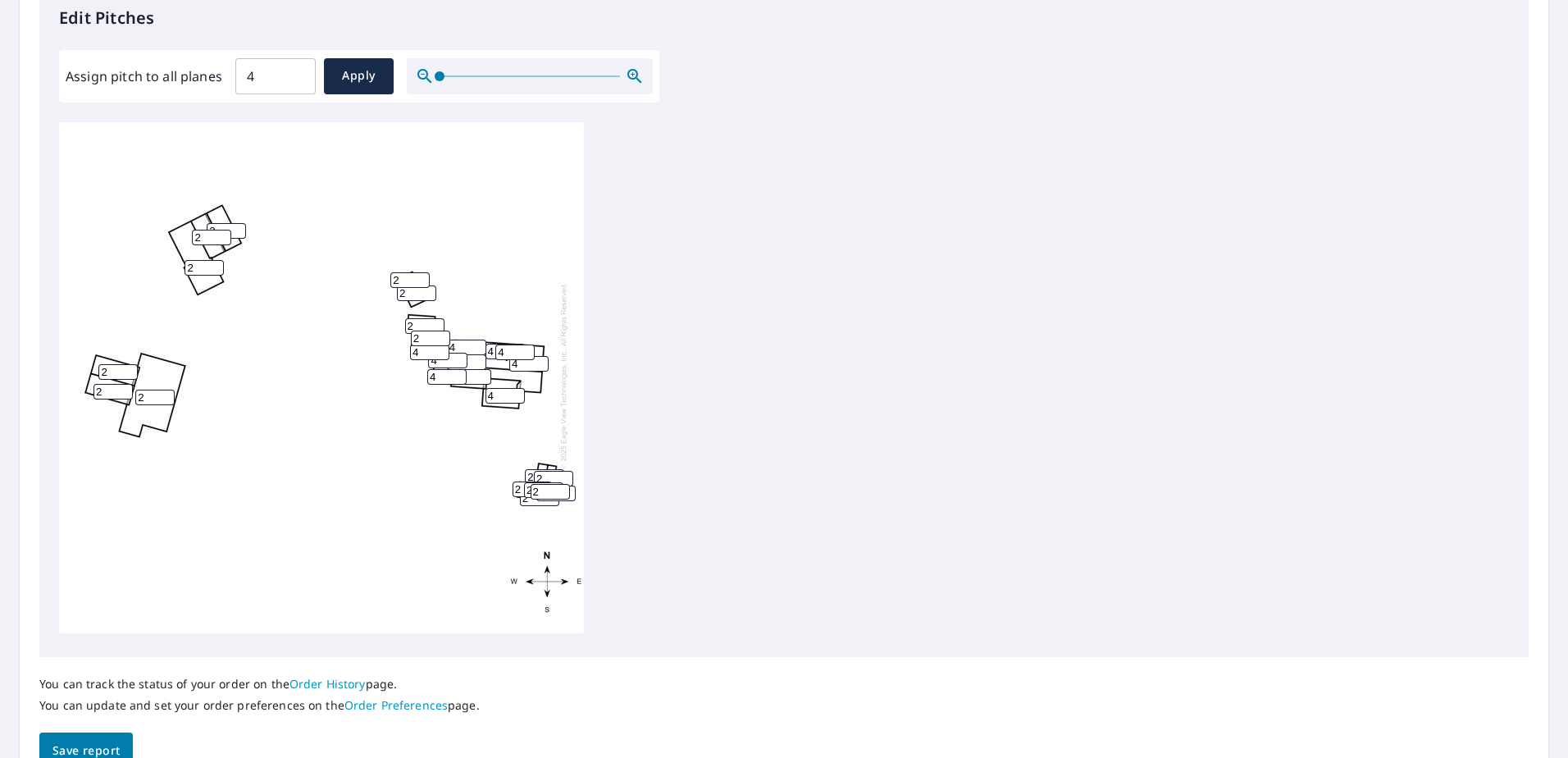
scroll to position [600, 0]
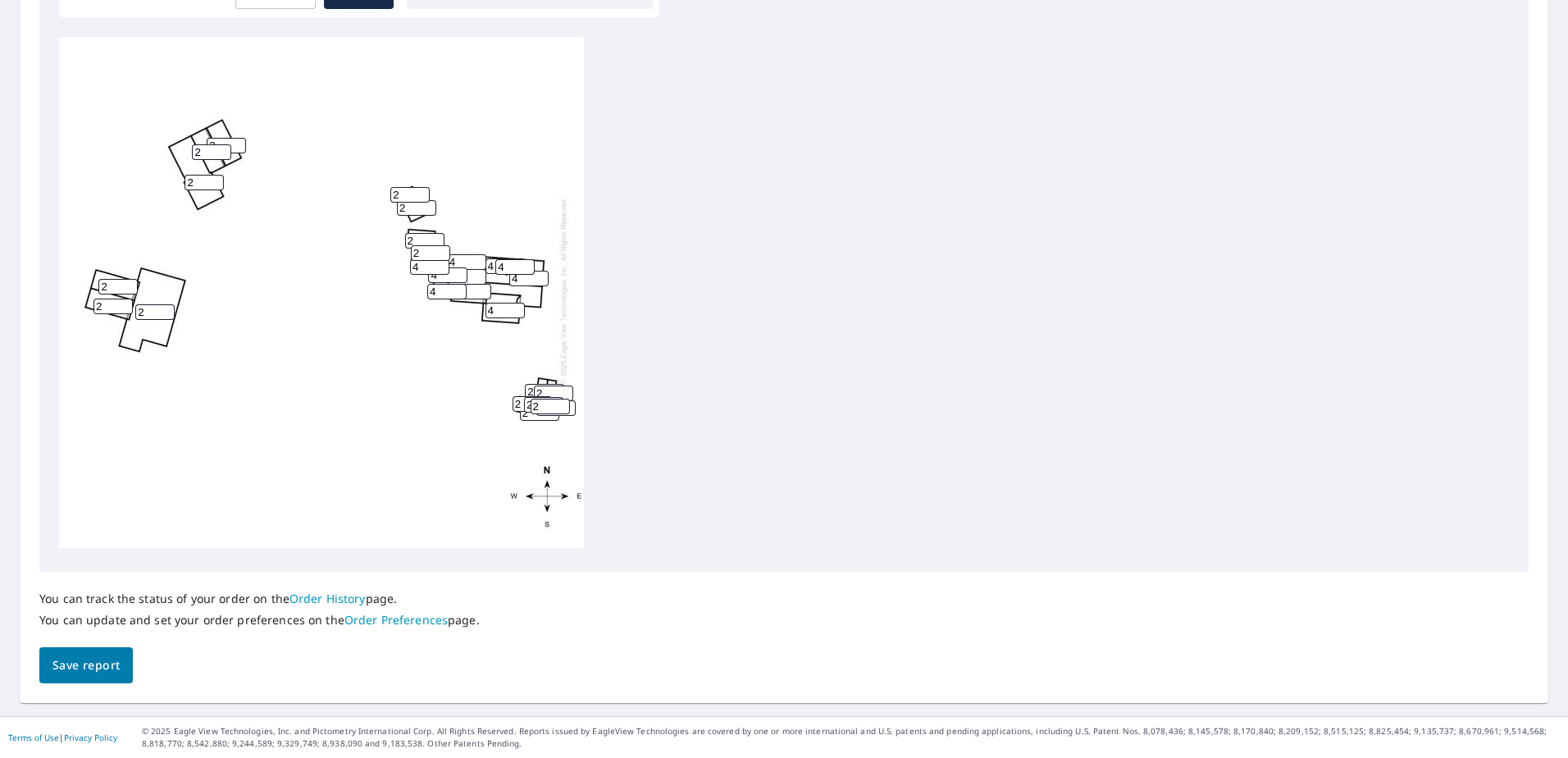
click at [87, 659] on span "Save report" at bounding box center [86, 665] width 67 height 20
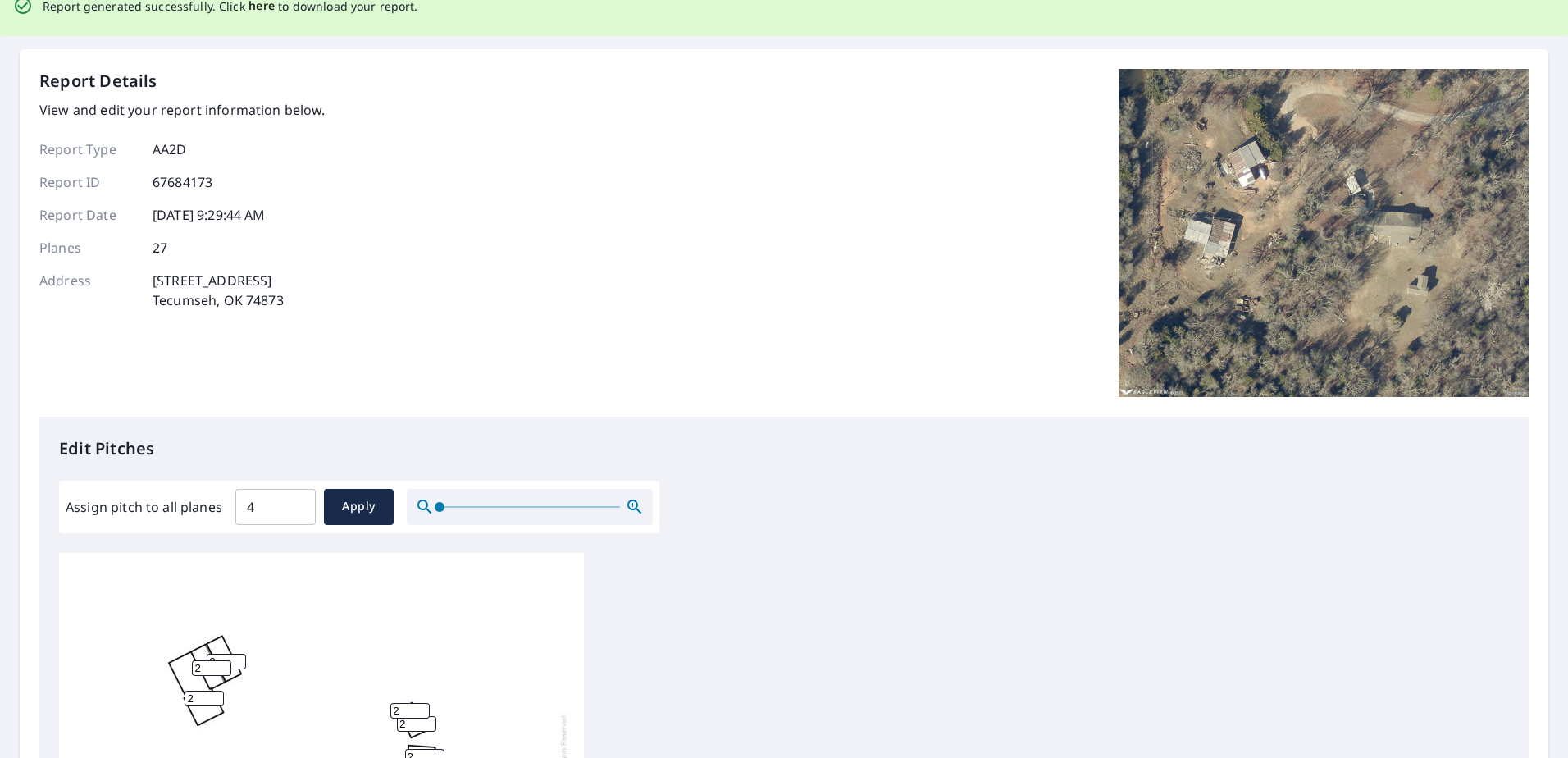
scroll to position [0, 0]
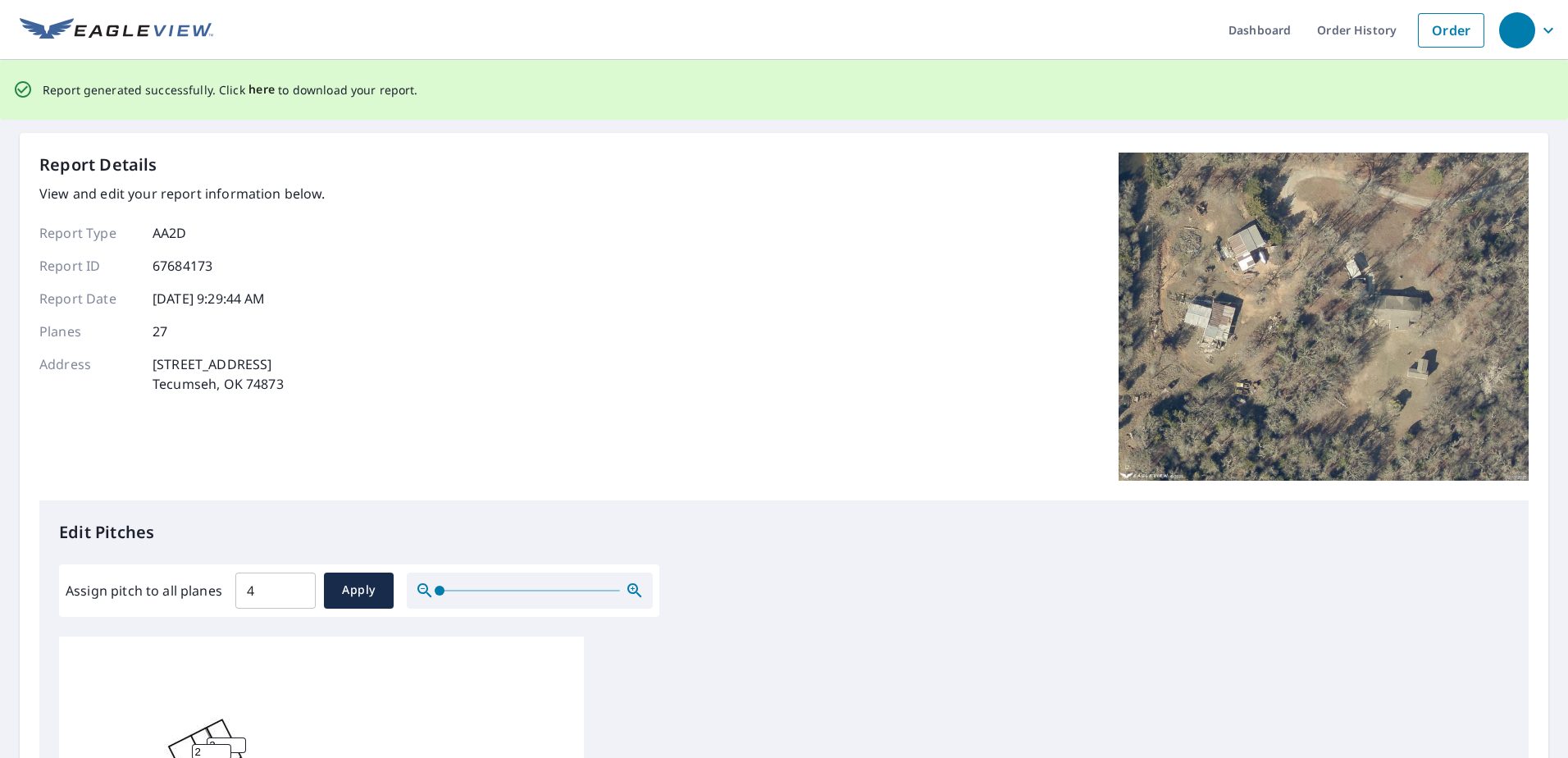
click at [259, 86] on span "here" at bounding box center [262, 89] width 27 height 20
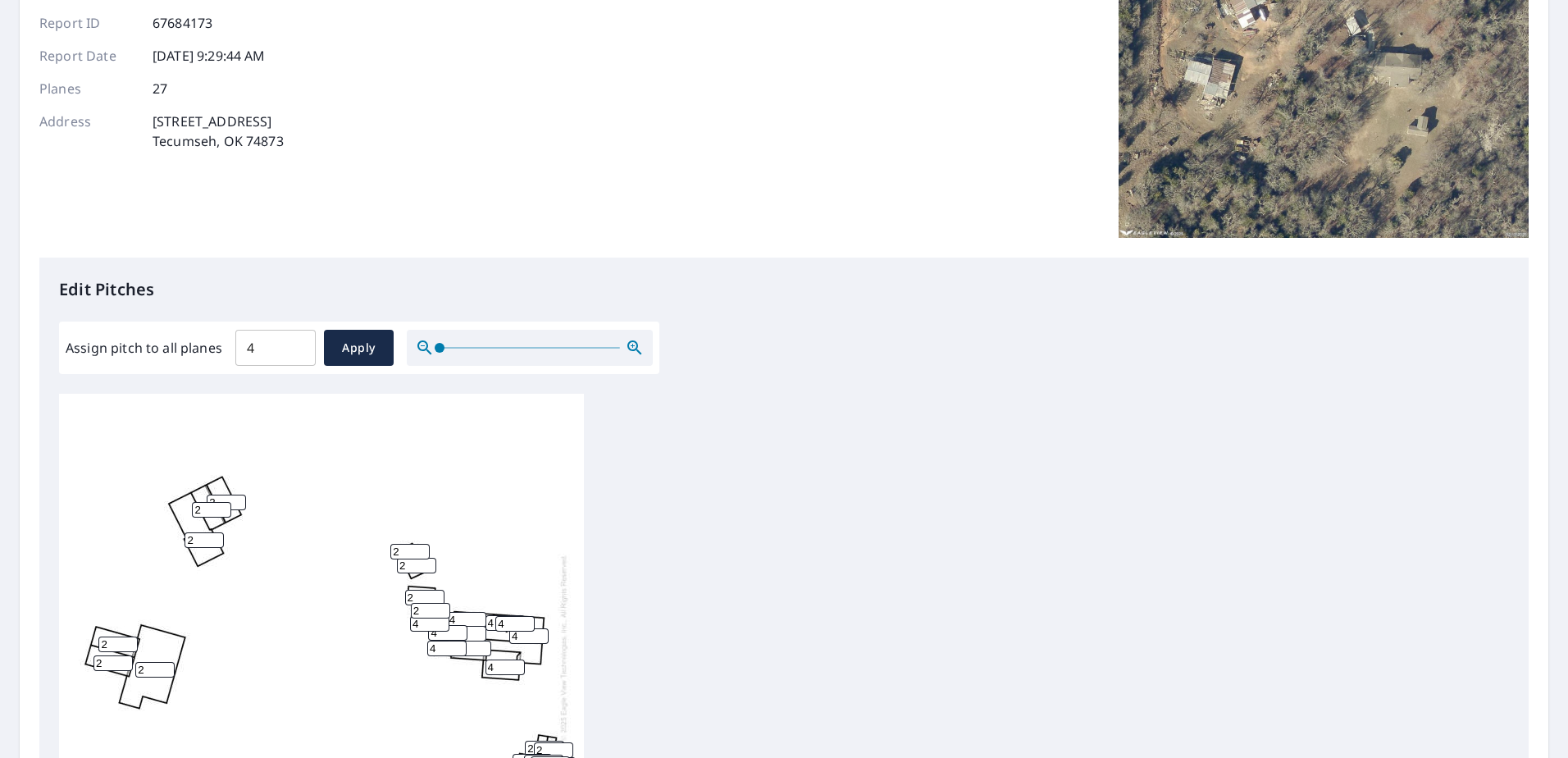
scroll to position [540, 0]
